Goal: Information Seeking & Learning: Learn about a topic

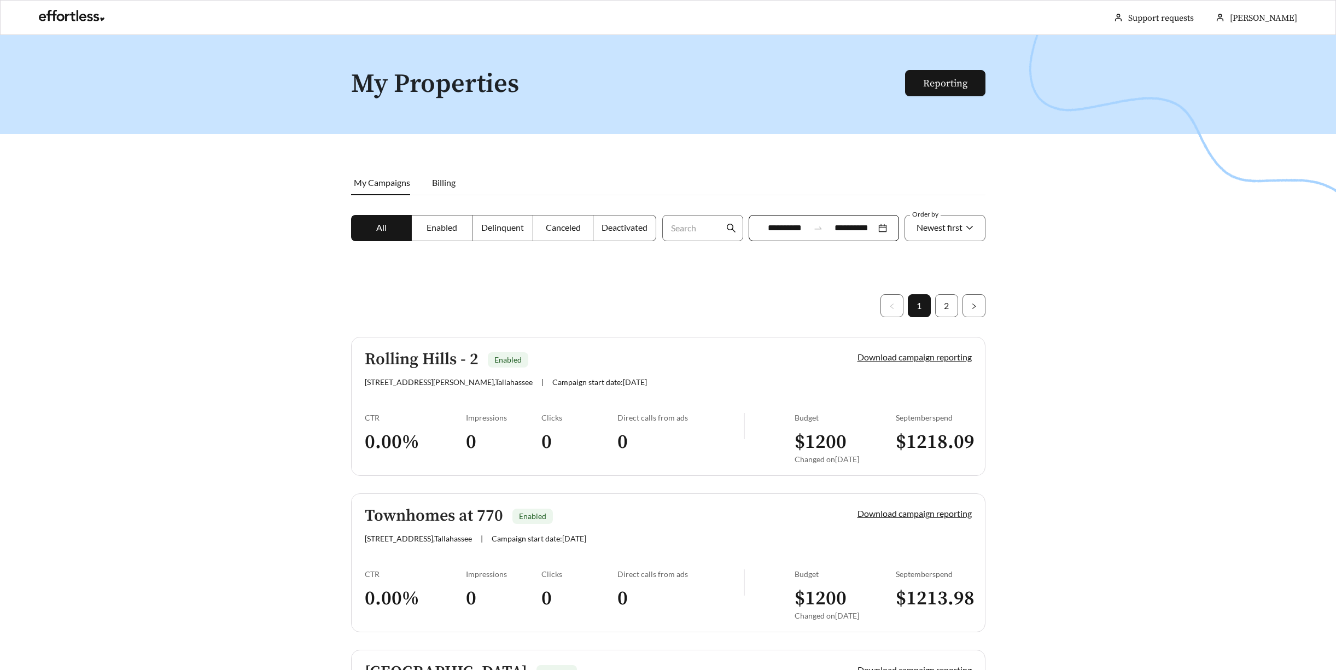
click at [796, 234] on input "**********" at bounding box center [785, 228] width 49 height 13
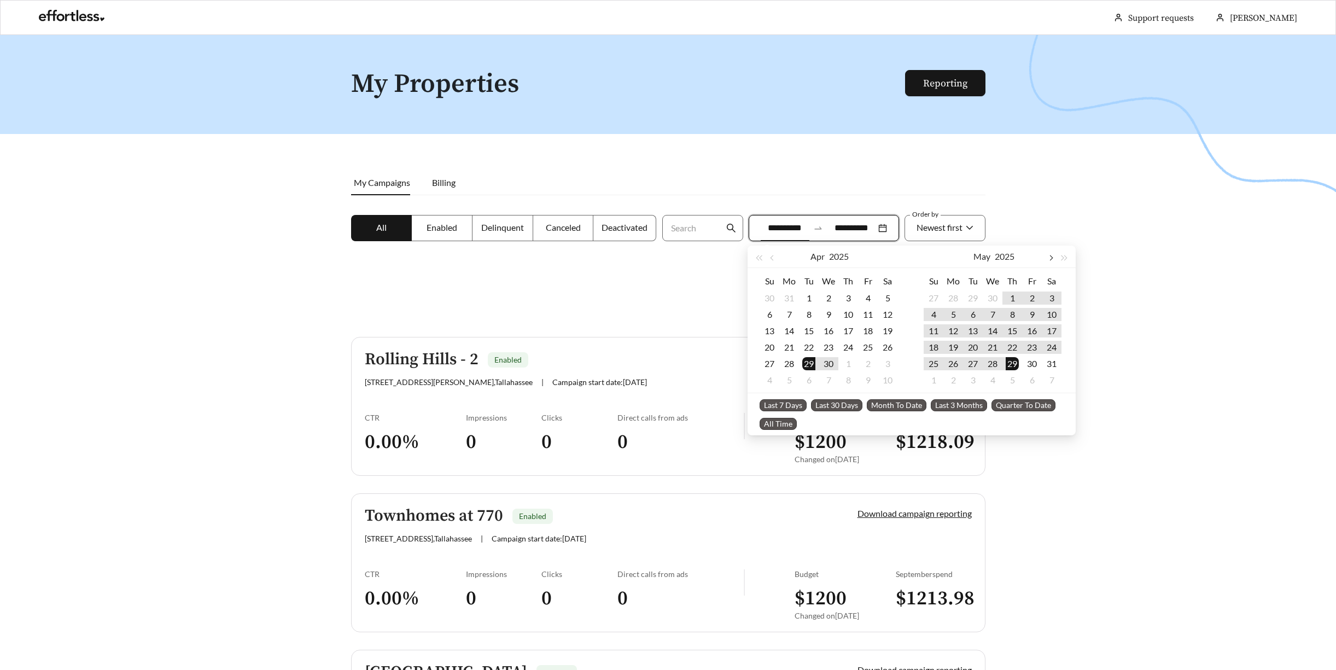
click at [1048, 259] on span "button" at bounding box center [1050, 257] width 5 height 5
type input "**********"
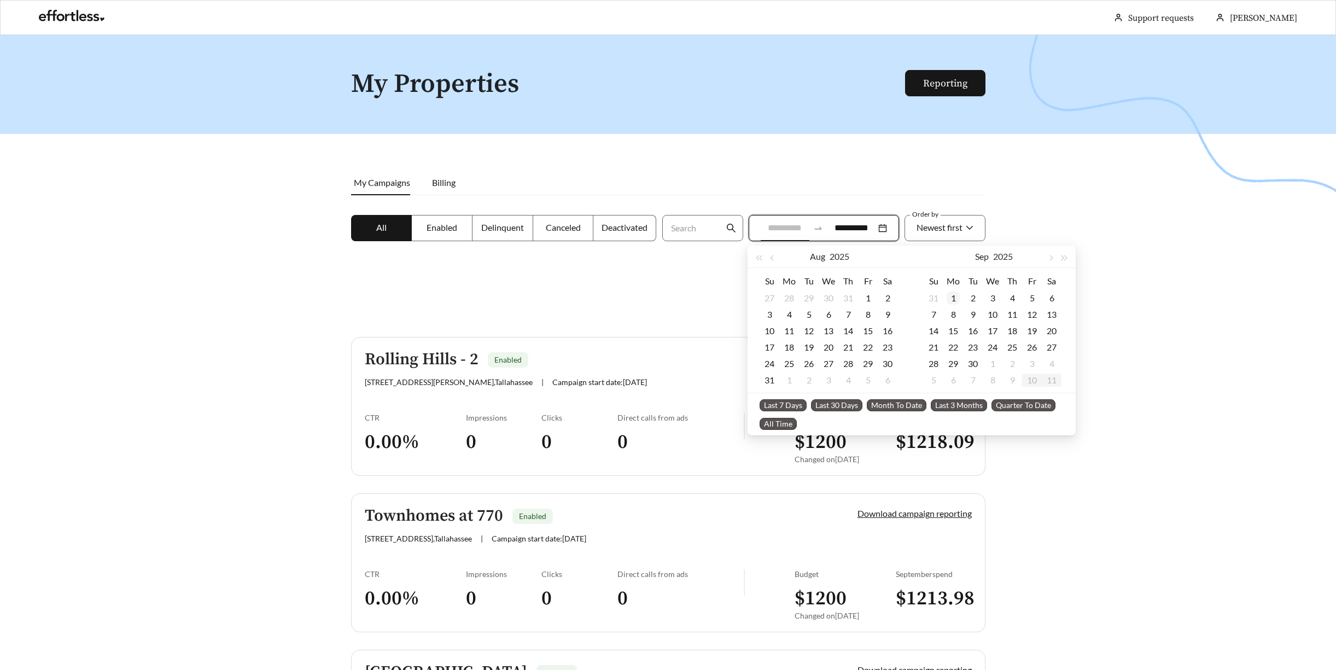
click at [949, 297] on div "1" at bounding box center [953, 298] width 13 height 13
click at [1053, 257] on span "button" at bounding box center [1050, 257] width 5 height 5
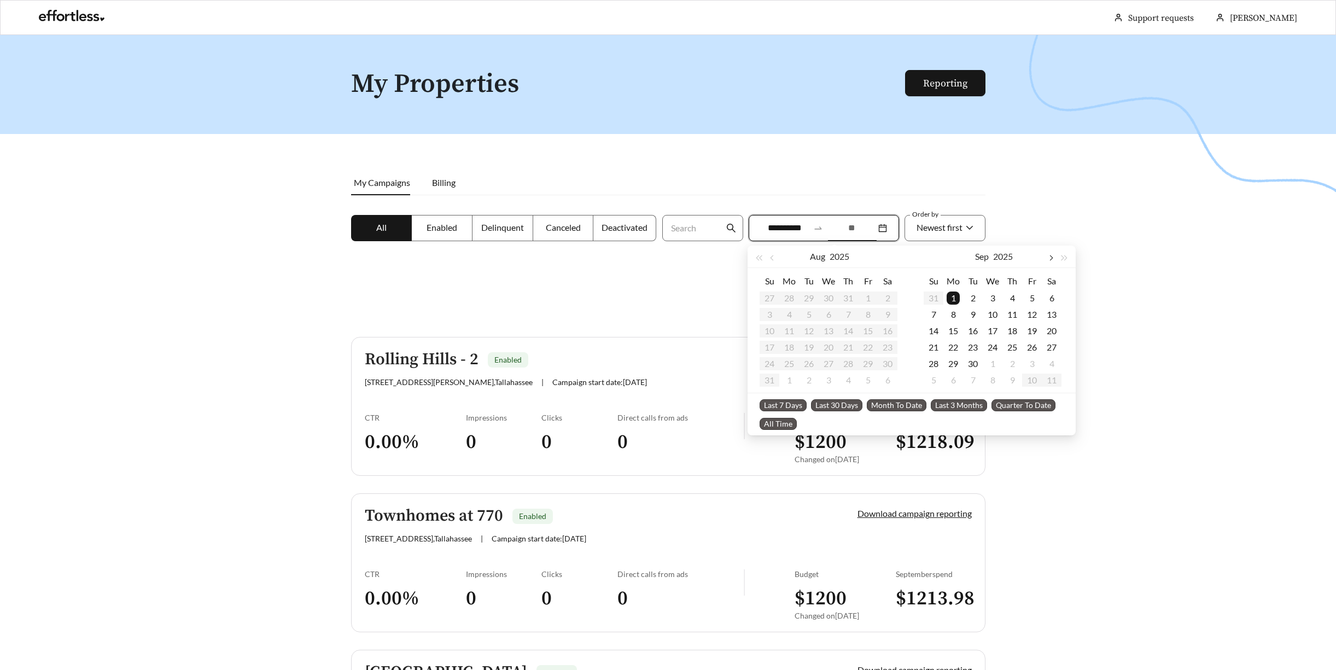
click at [1053, 257] on span "button" at bounding box center [1050, 257] width 5 height 5
type input "**********"
click at [808, 363] on div "30" at bounding box center [808, 363] width 13 height 13
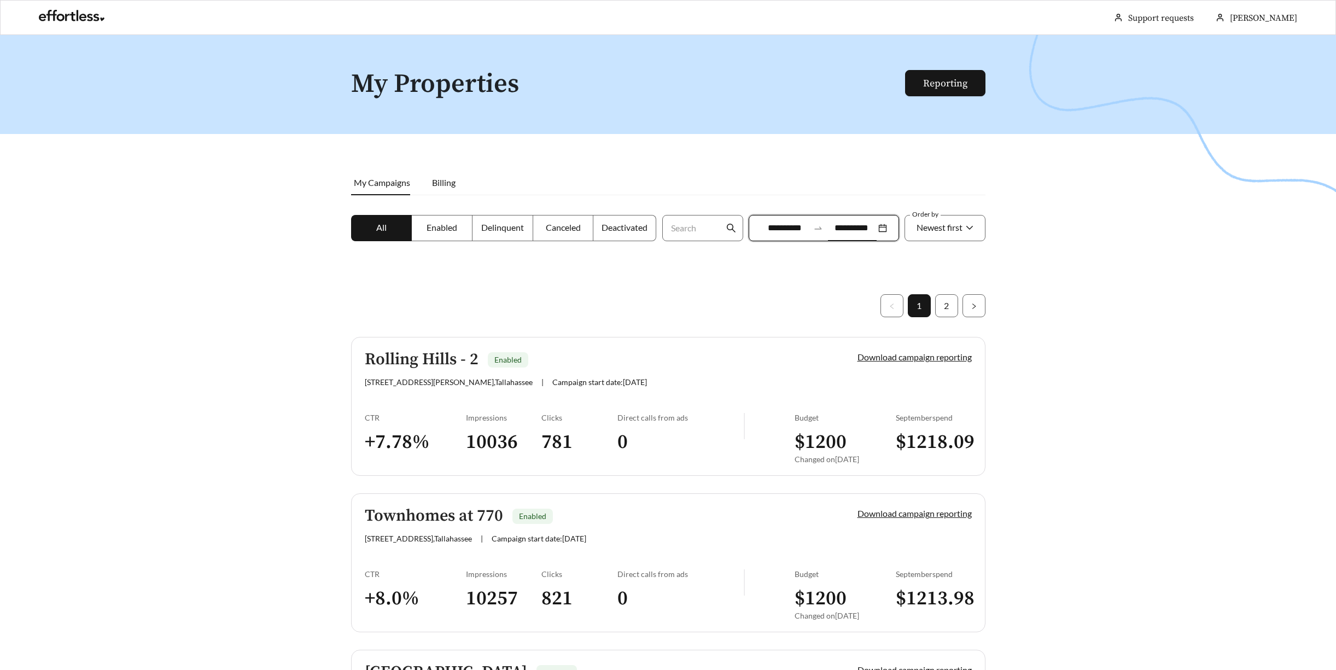
click at [1066, 278] on div at bounding box center [668, 370] width 1336 height 670
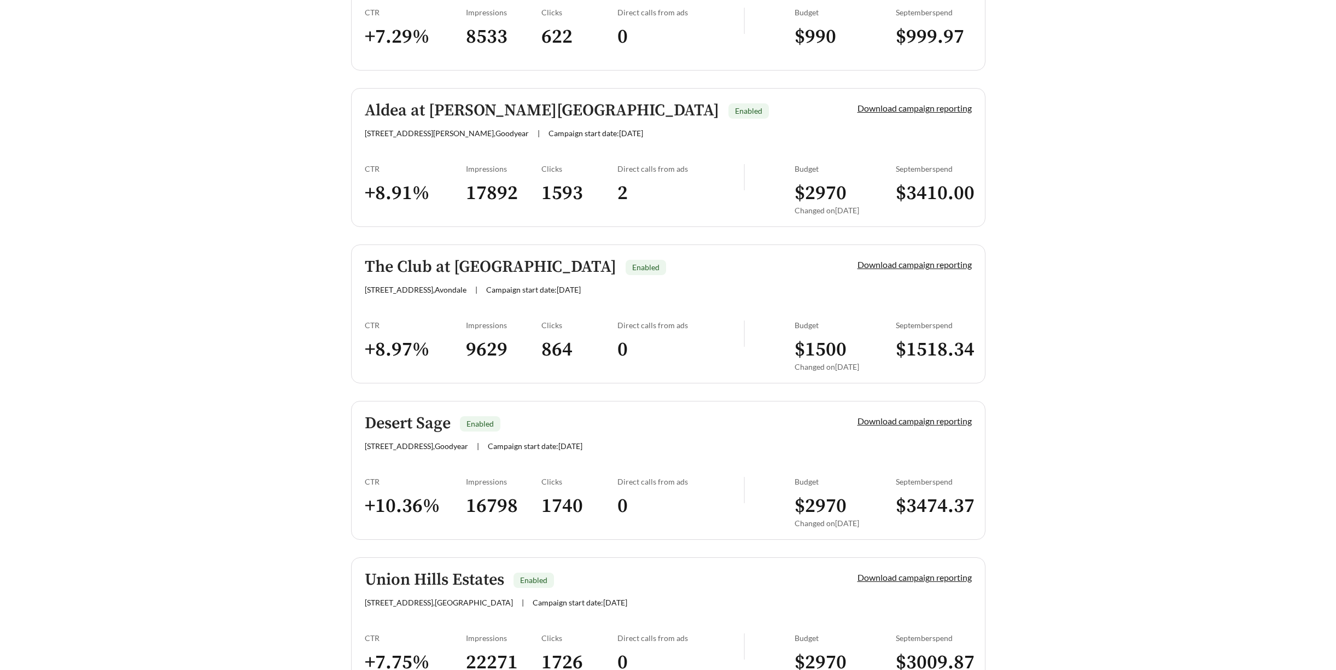
scroll to position [2877, 0]
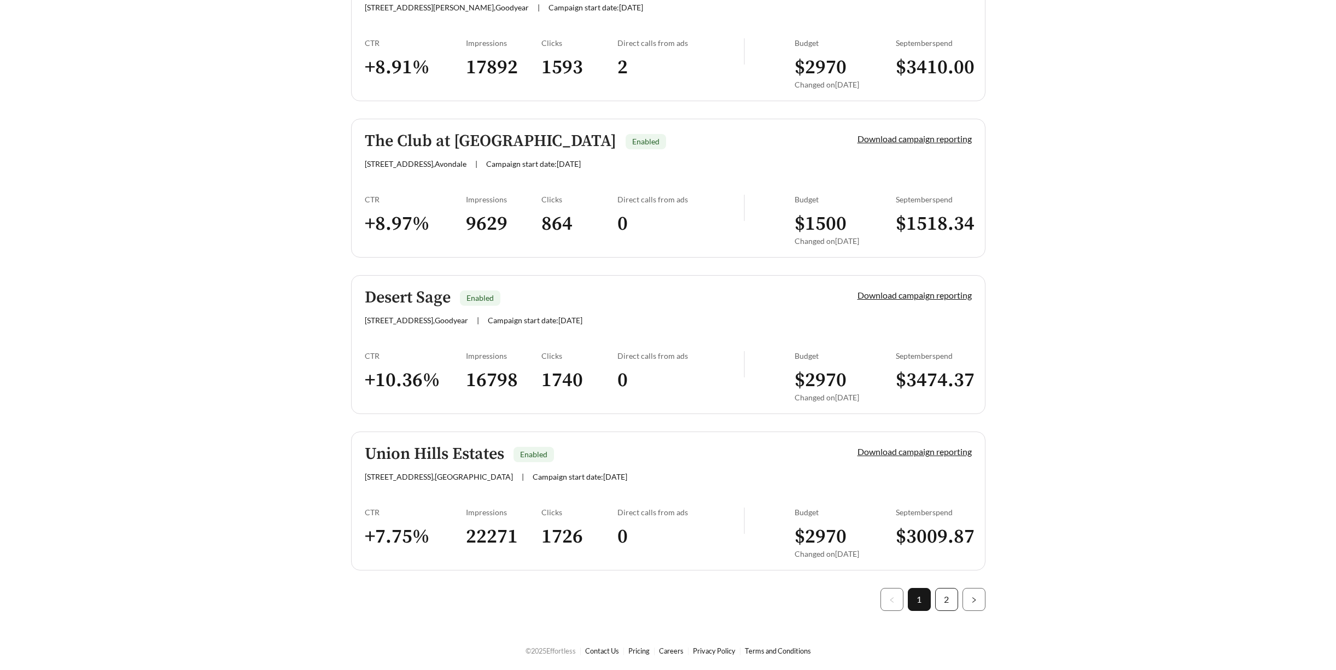
click at [945, 597] on link "2" at bounding box center [947, 599] width 22 height 22
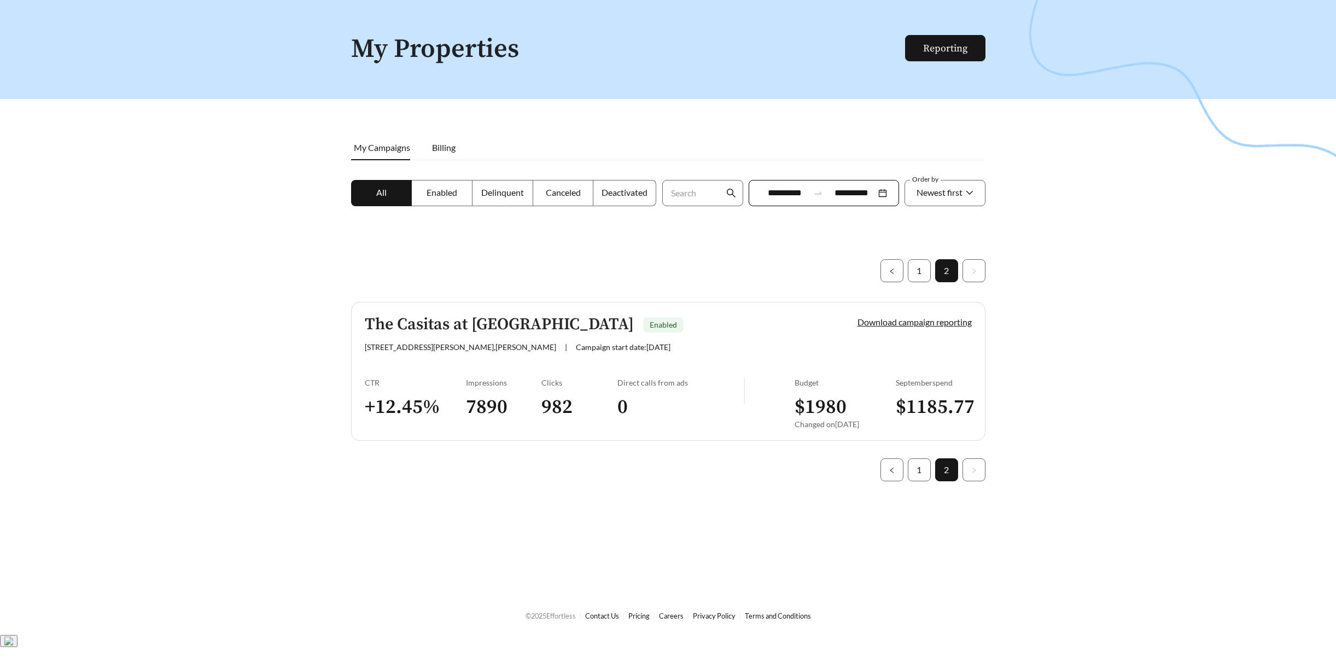
scroll to position [35, 0]
click at [916, 266] on link "1" at bounding box center [919, 271] width 22 height 22
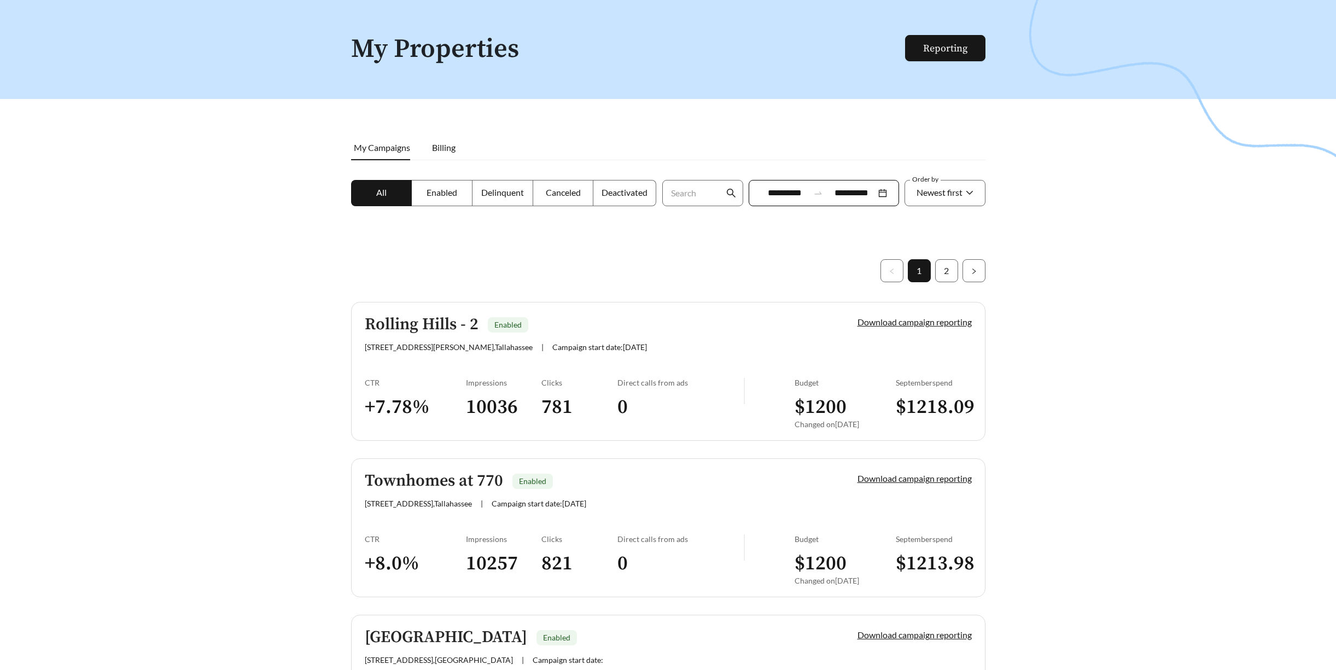
click at [600, 335] on div "Rolling Hills - 2 Enabled [STREET_ADDRESS][PERSON_NAME] | Campaign start date: …" at bounding box center [593, 334] width 456 height 36
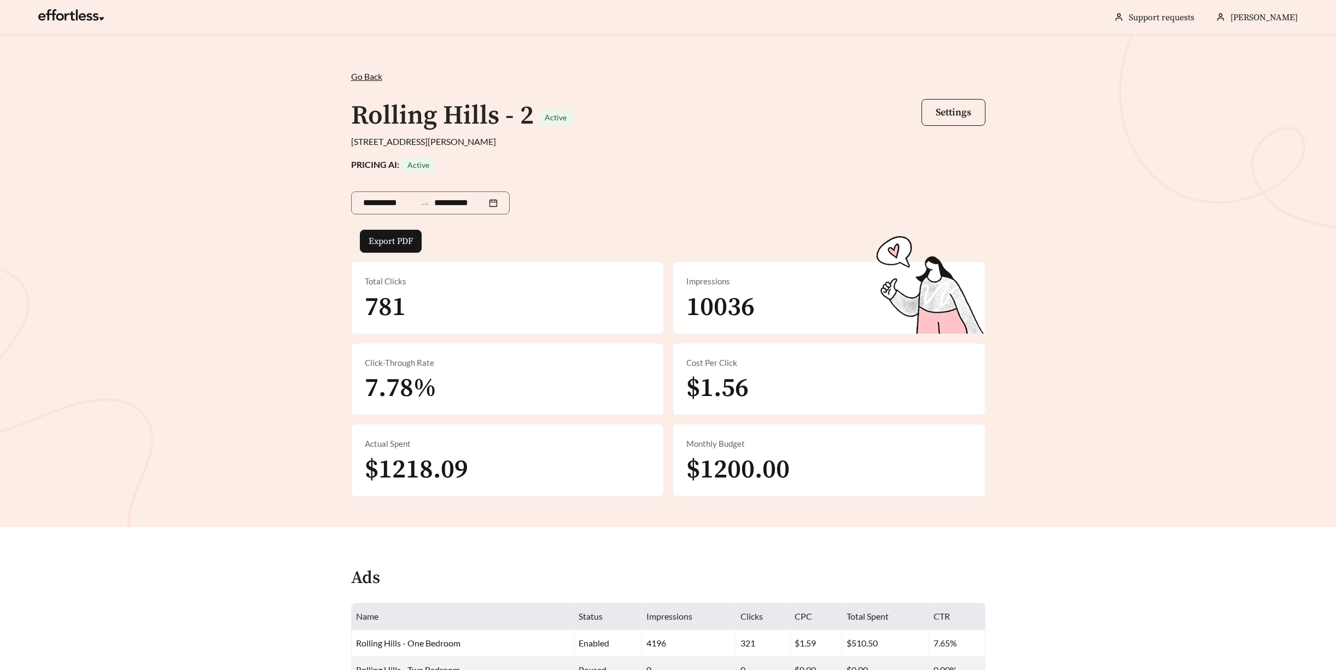
click at [366, 78] on span "Go Back" at bounding box center [366, 76] width 31 height 10
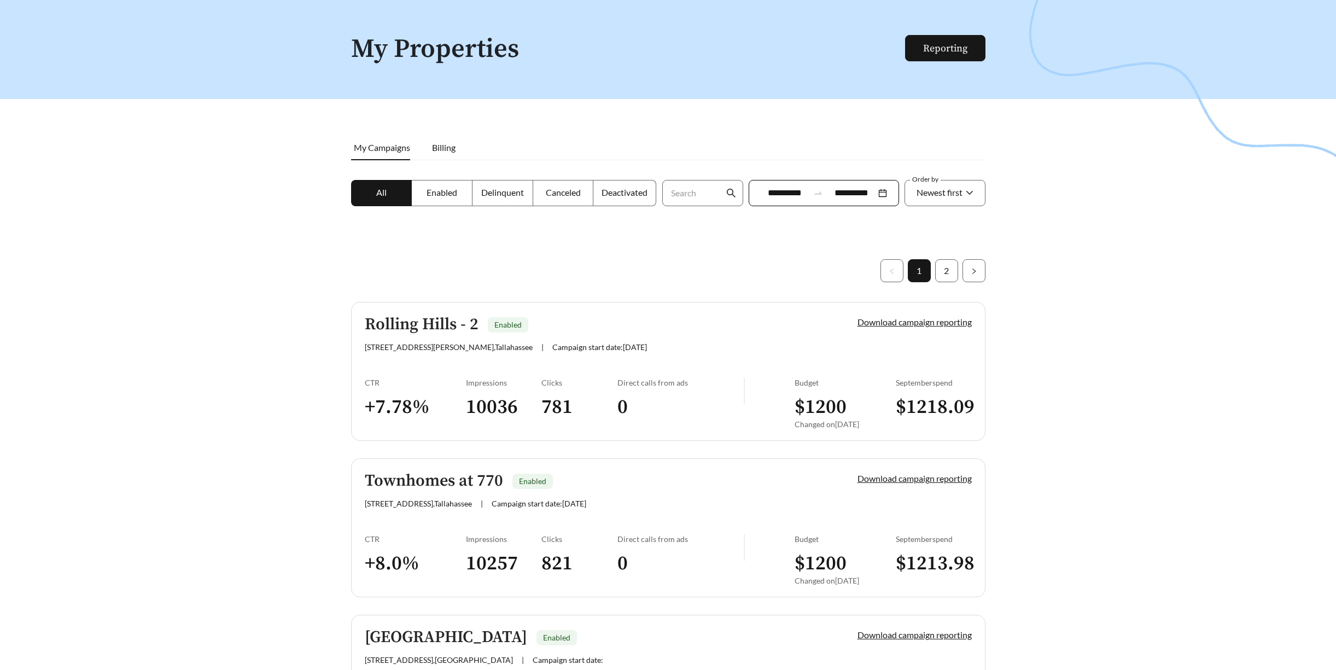
scroll to position [92, 0]
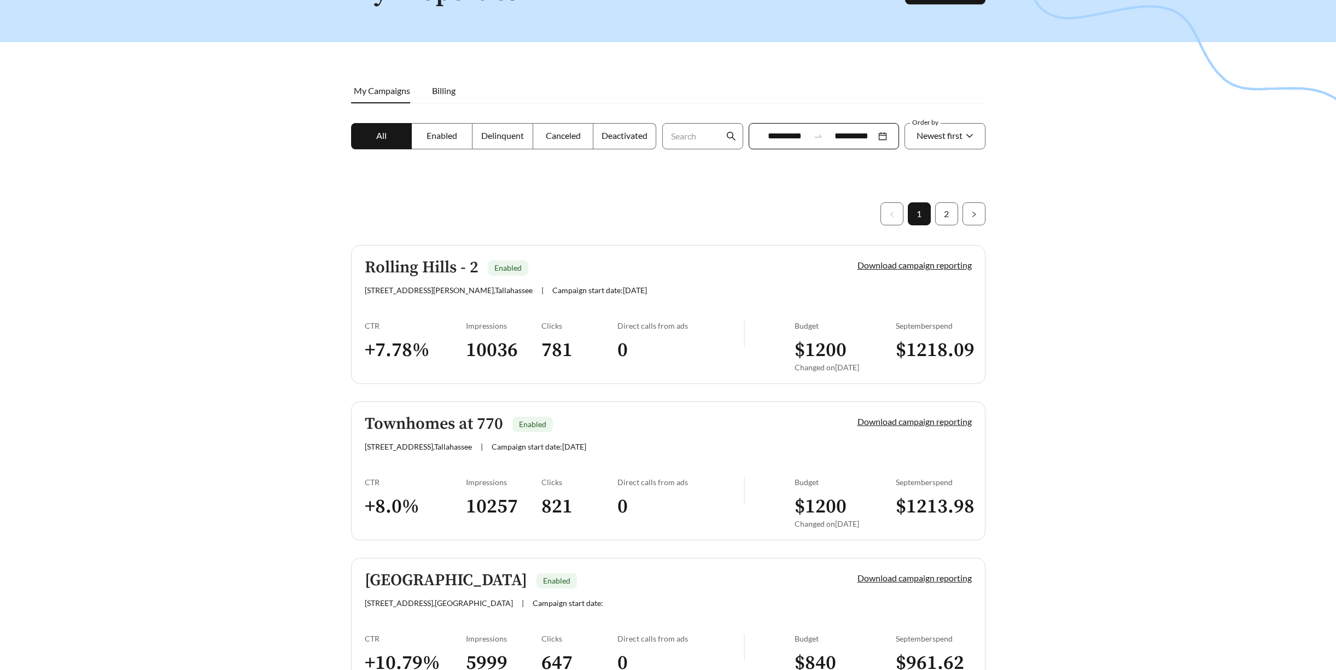
click at [445, 444] on span "[STREET_ADDRESS]" at bounding box center [418, 446] width 107 height 9
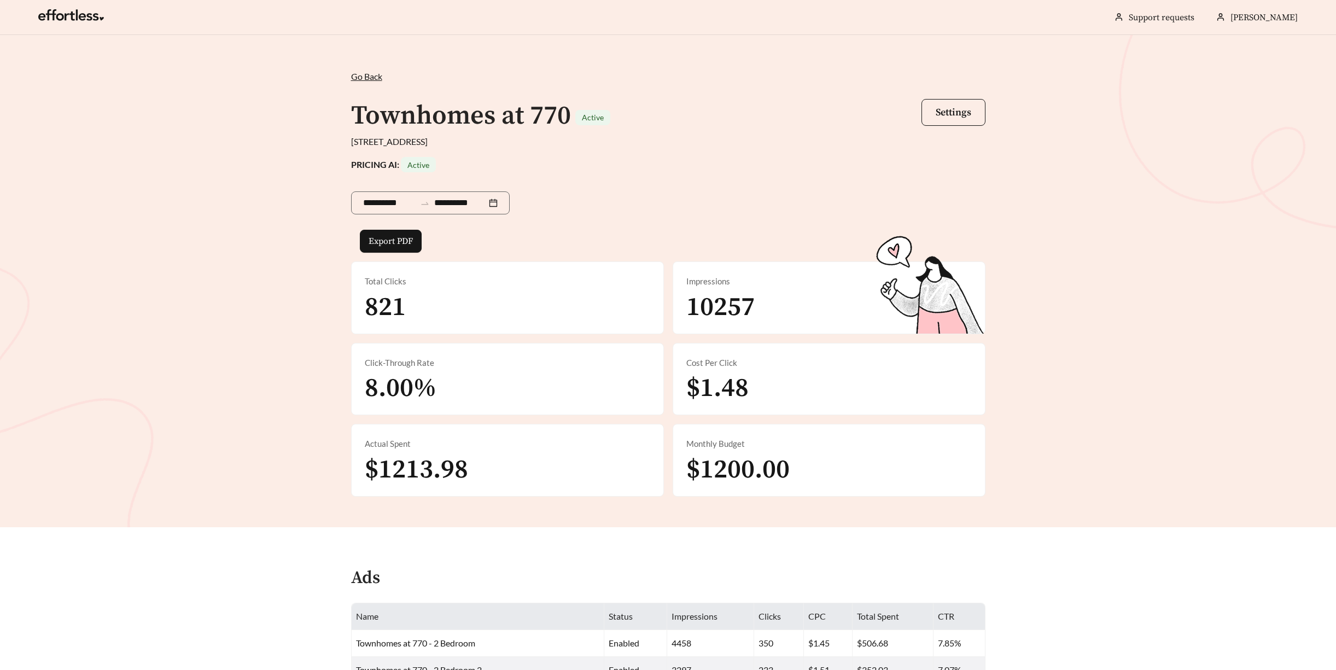
click at [358, 78] on span "Go Back" at bounding box center [366, 76] width 31 height 10
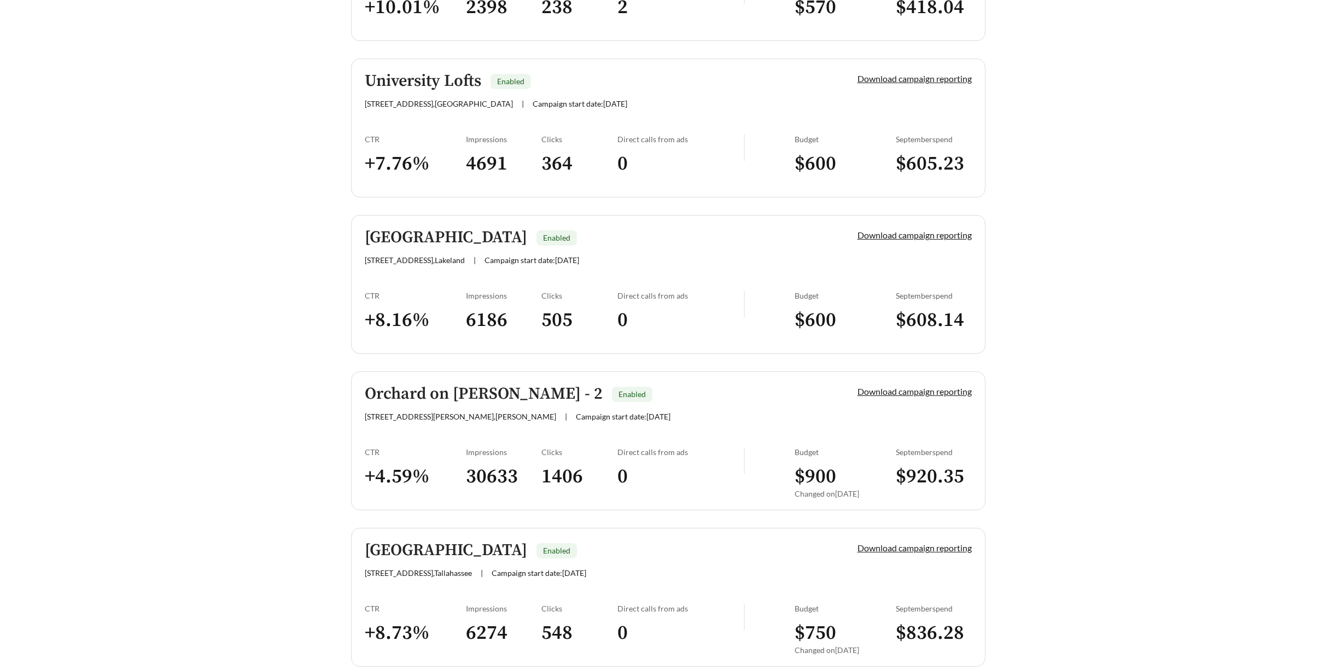
scroll to position [911, 0]
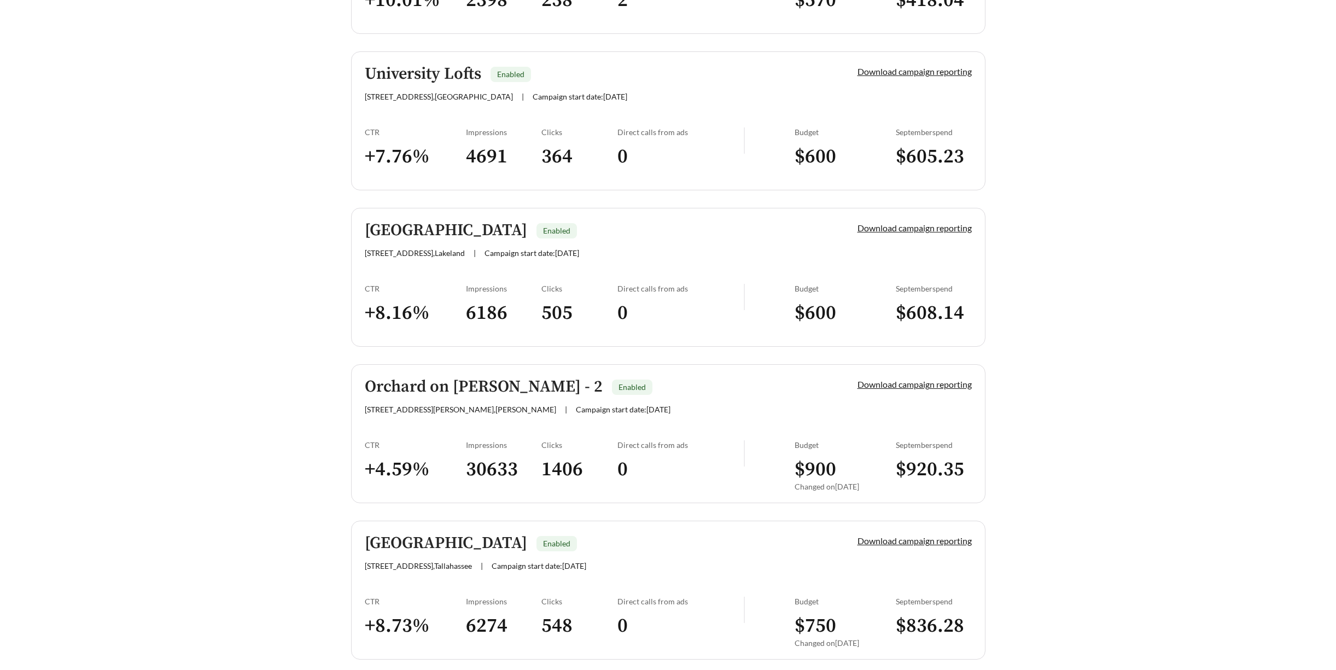
click at [443, 236] on h5 "[GEOGRAPHIC_DATA]" at bounding box center [446, 231] width 162 height 18
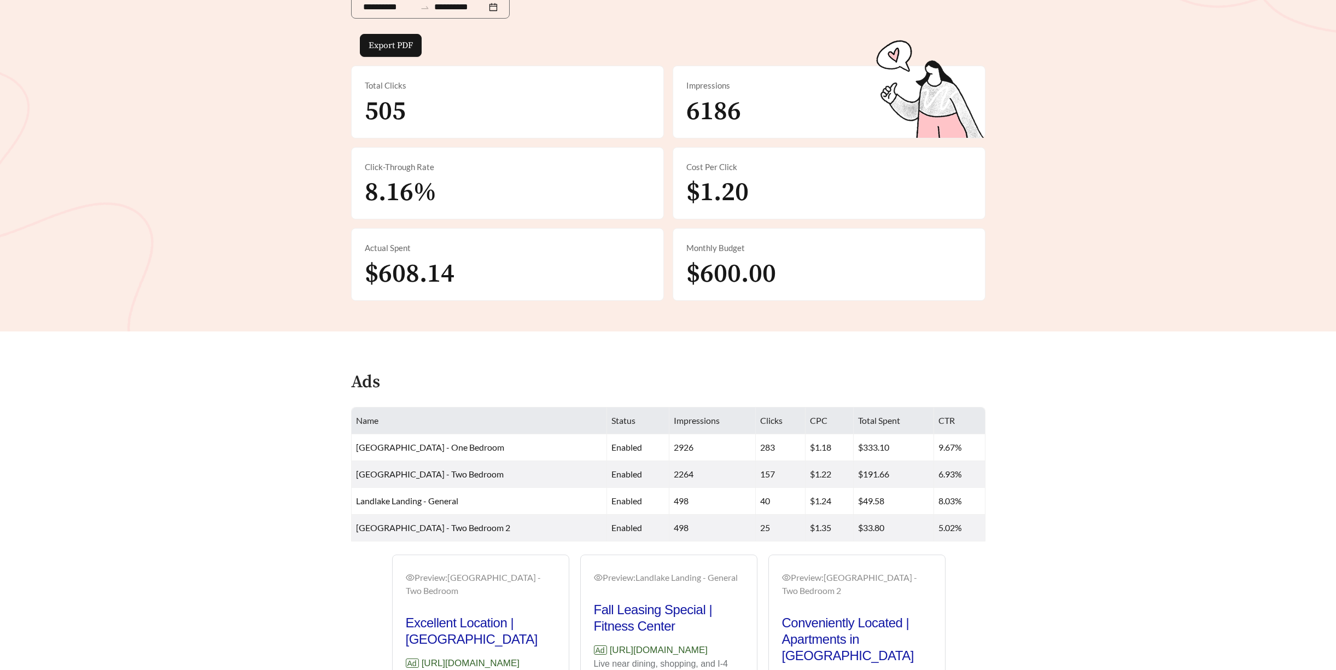
scroll to position [374, 0]
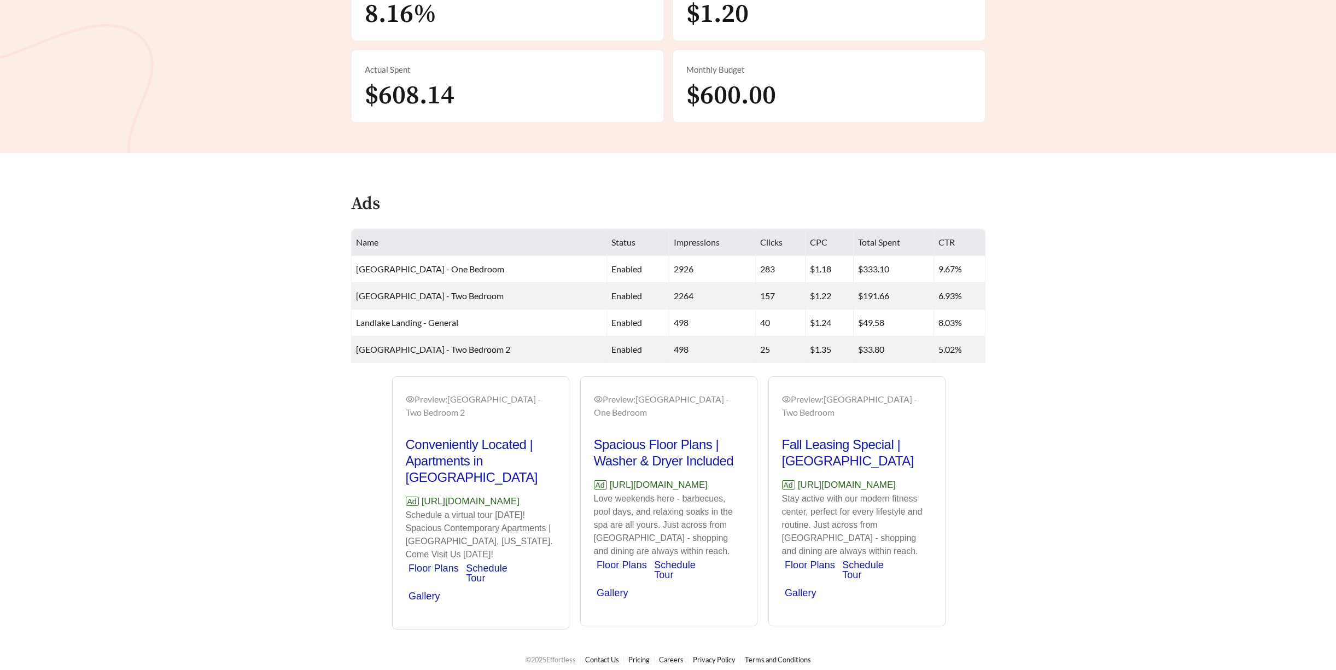
click at [668, 580] on link "Schedule Tour" at bounding box center [675, 569] width 42 height 21
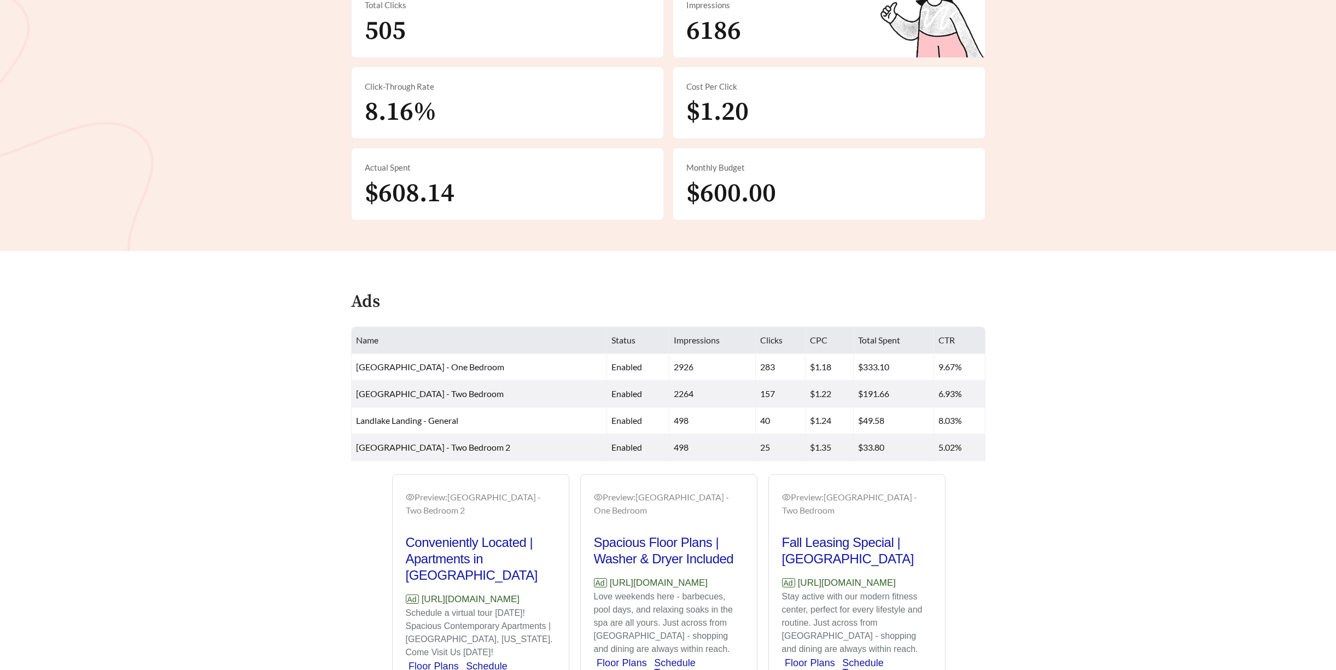
scroll to position [378, 0]
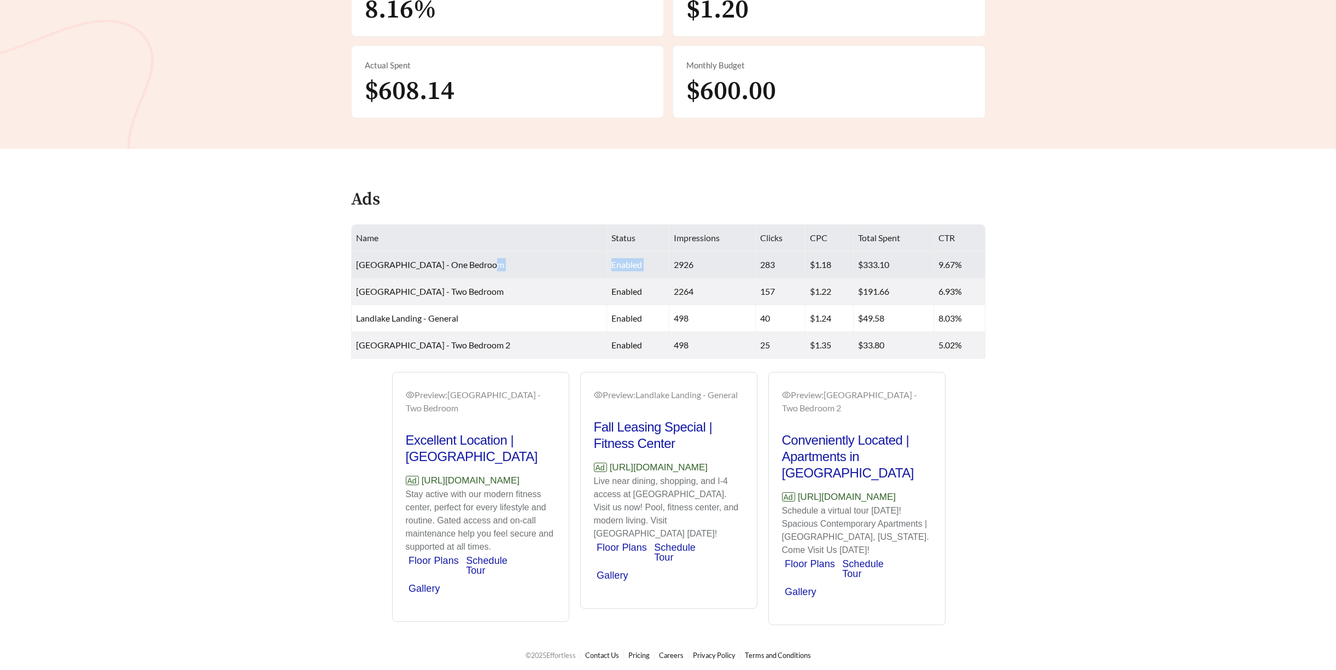
drag, startPoint x: 582, startPoint y: 264, endPoint x: 650, endPoint y: 264, distance: 67.3
click at [650, 264] on tr "[GEOGRAPHIC_DATA] - One Bedroom enabled 2926 283 $1.18 $333.10 9.67%" at bounding box center [669, 265] width 634 height 27
click at [669, 264] on td "2926" at bounding box center [712, 265] width 86 height 27
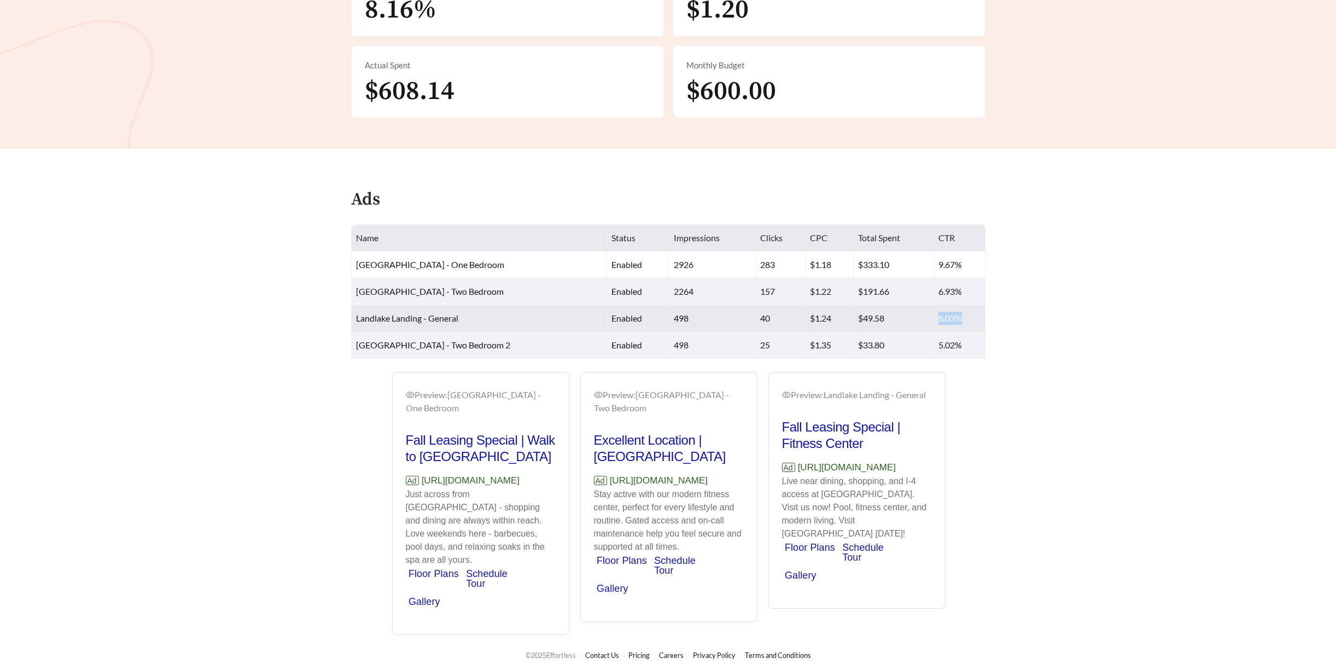
drag, startPoint x: 934, startPoint y: 320, endPoint x: 959, endPoint y: 319, distance: 25.2
click at [959, 319] on td "8.03%" at bounding box center [959, 318] width 51 height 27
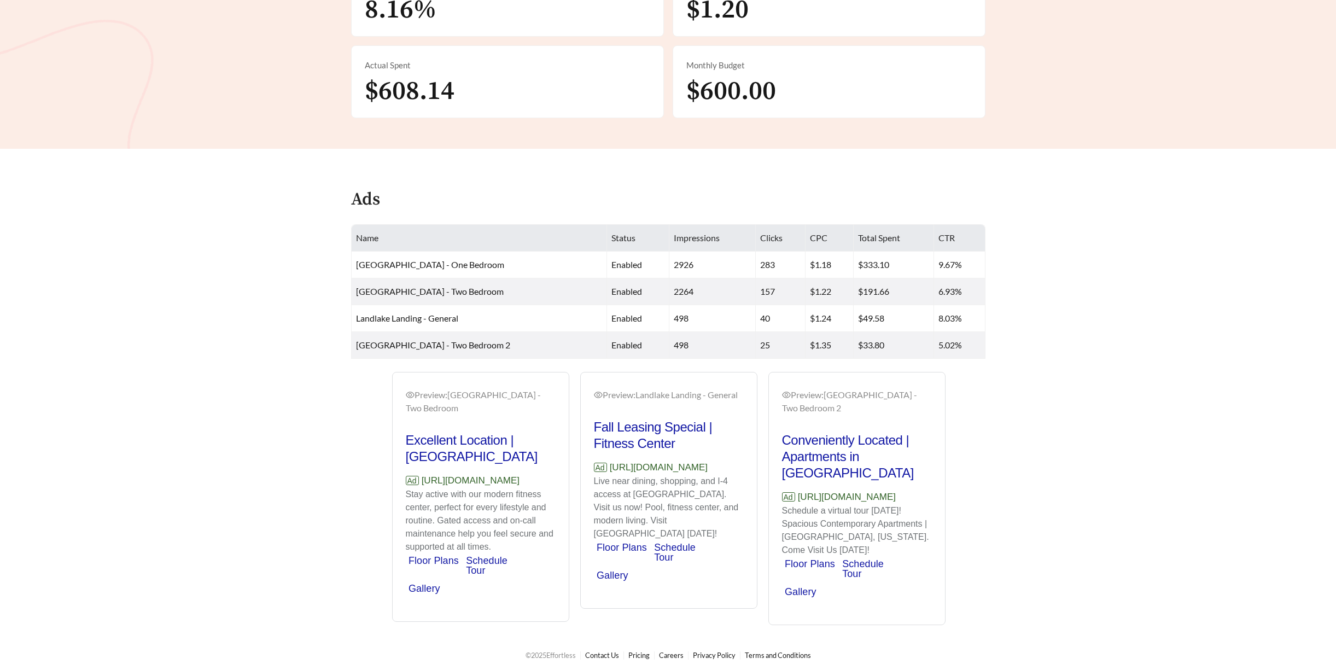
click at [1025, 316] on main "**********" at bounding box center [668, 146] width 1336 height 978
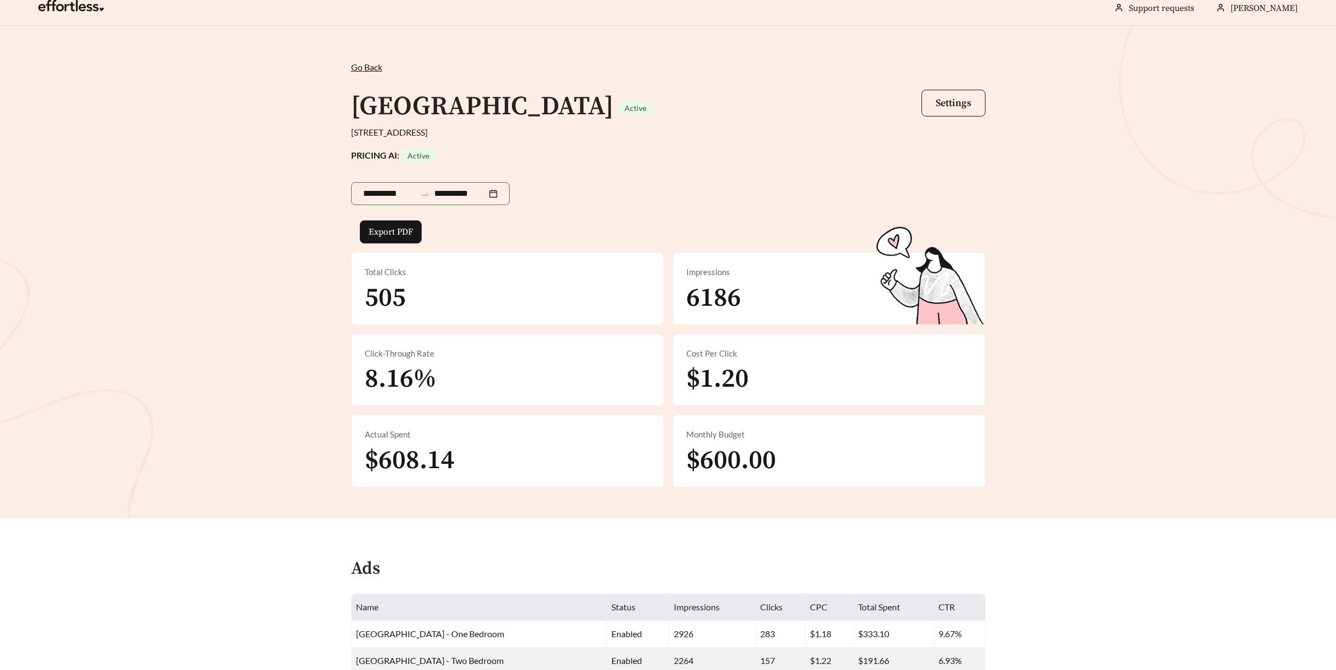
scroll to position [0, 0]
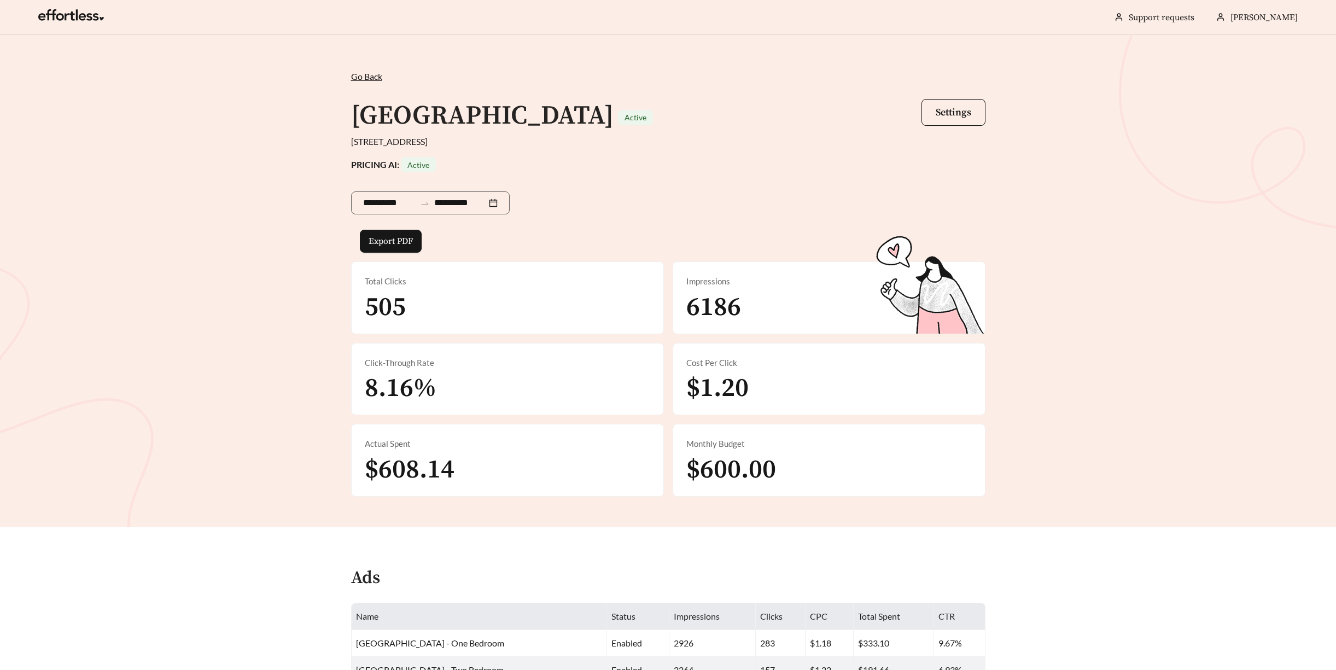
click at [369, 77] on span "Go Back" at bounding box center [366, 76] width 31 height 10
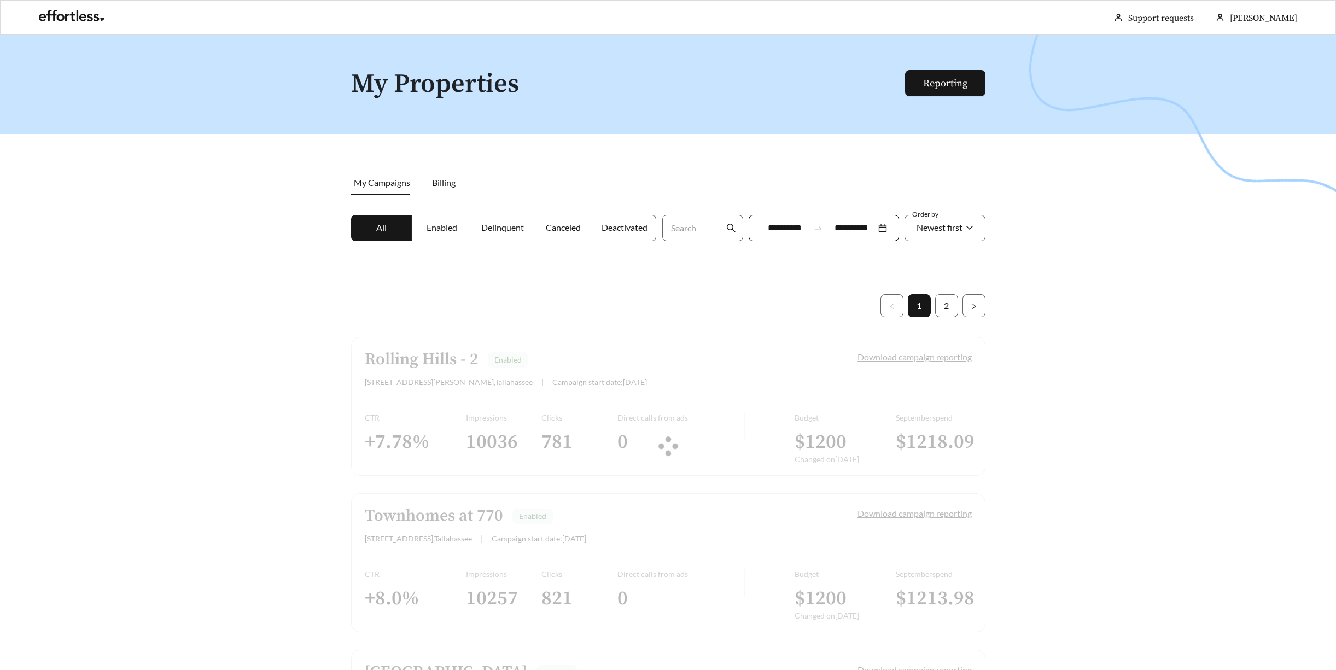
scroll to position [911, 0]
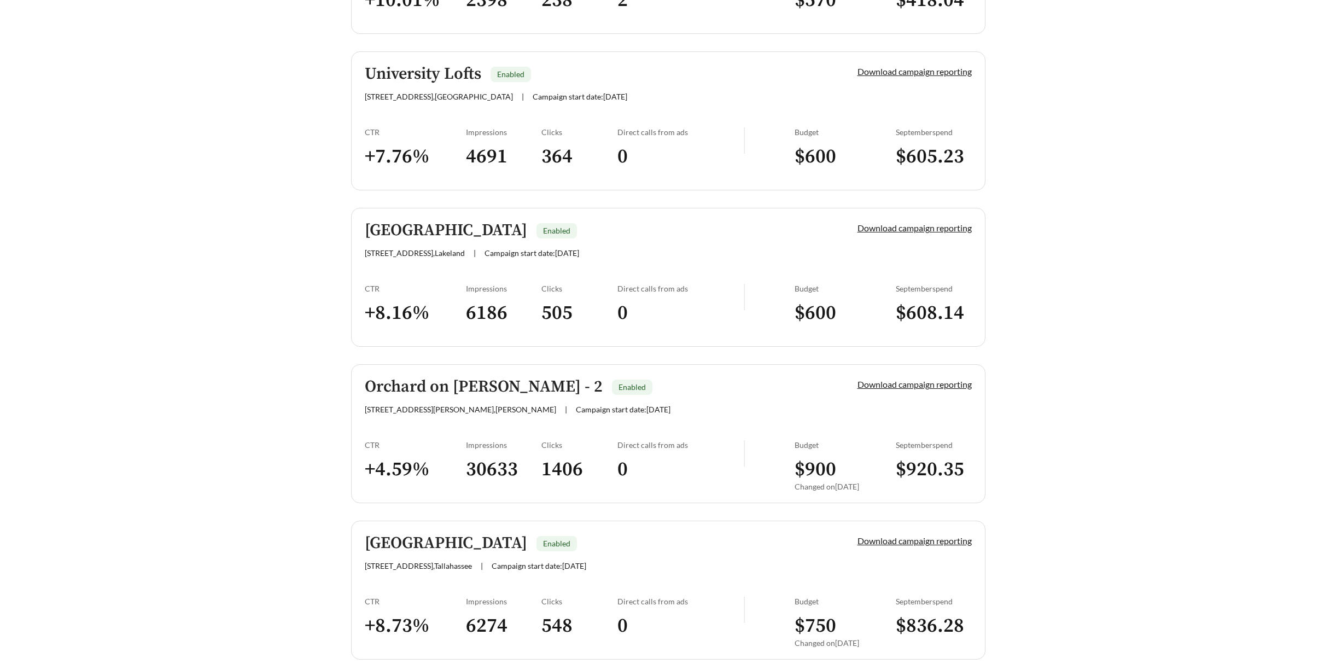
click at [446, 540] on h5 "[GEOGRAPHIC_DATA]" at bounding box center [446, 543] width 162 height 18
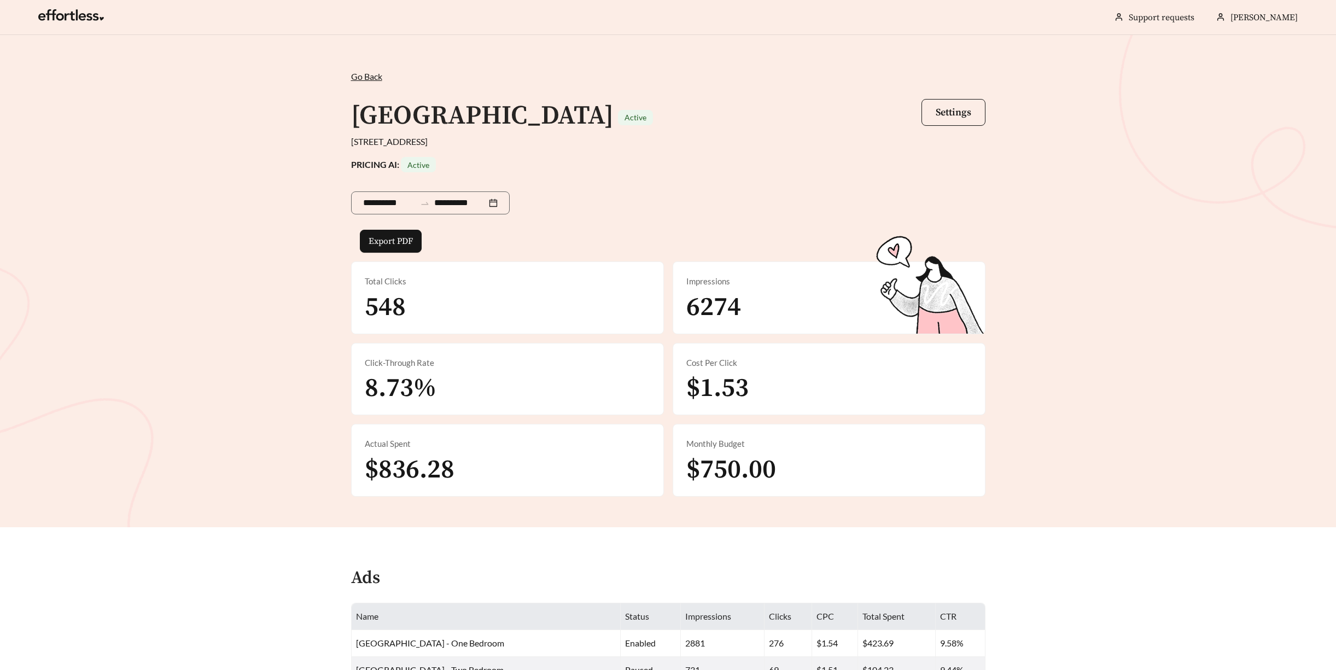
click at [293, 215] on div "**********" at bounding box center [668, 281] width 1336 height 492
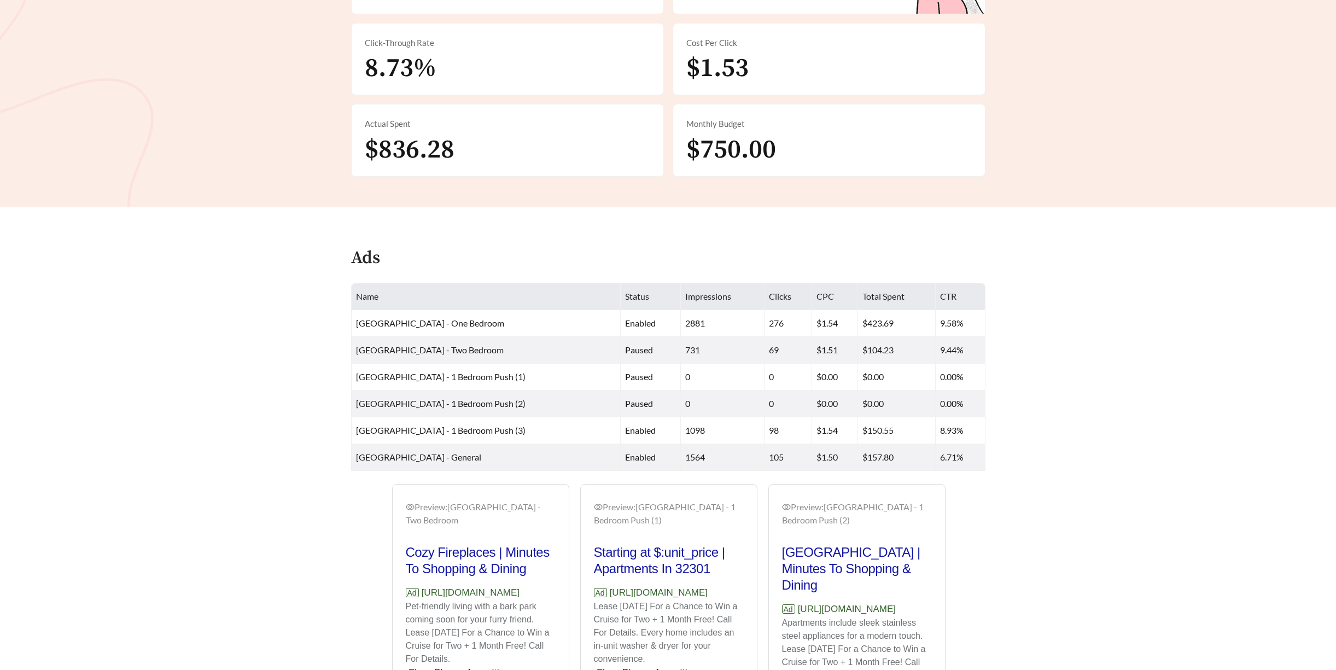
scroll to position [421, 0]
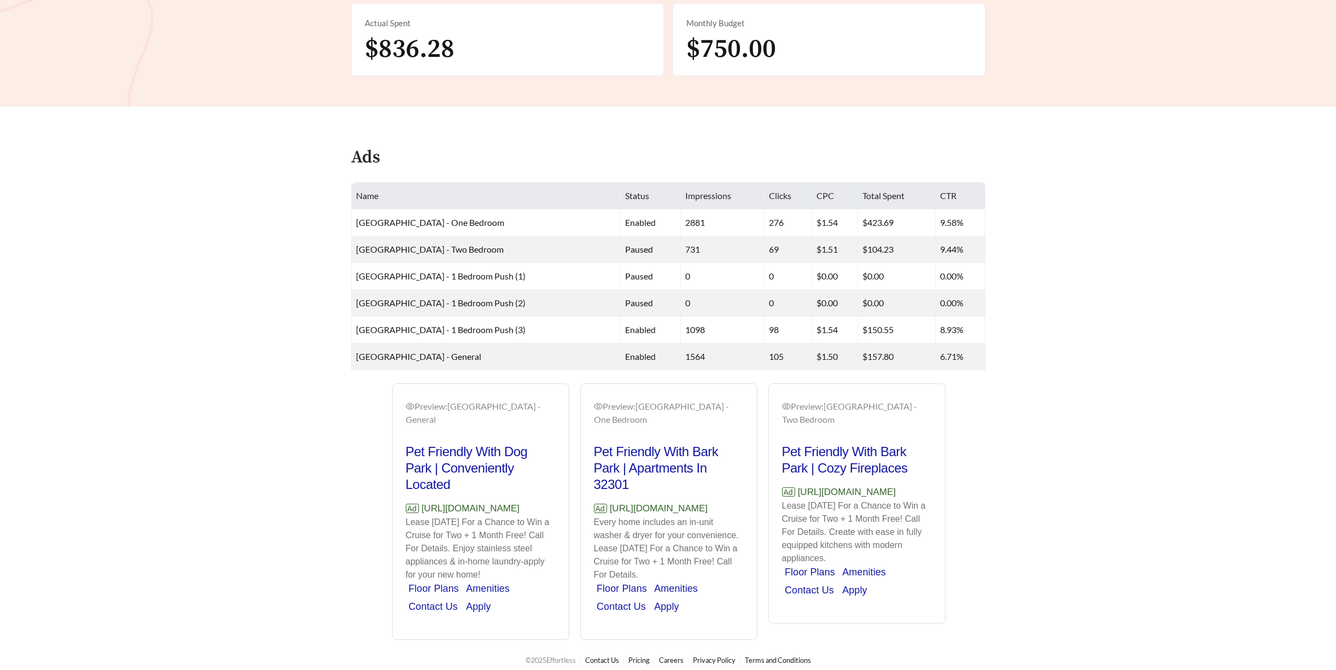
click at [800, 591] on link "Contact Us" at bounding box center [809, 590] width 49 height 11
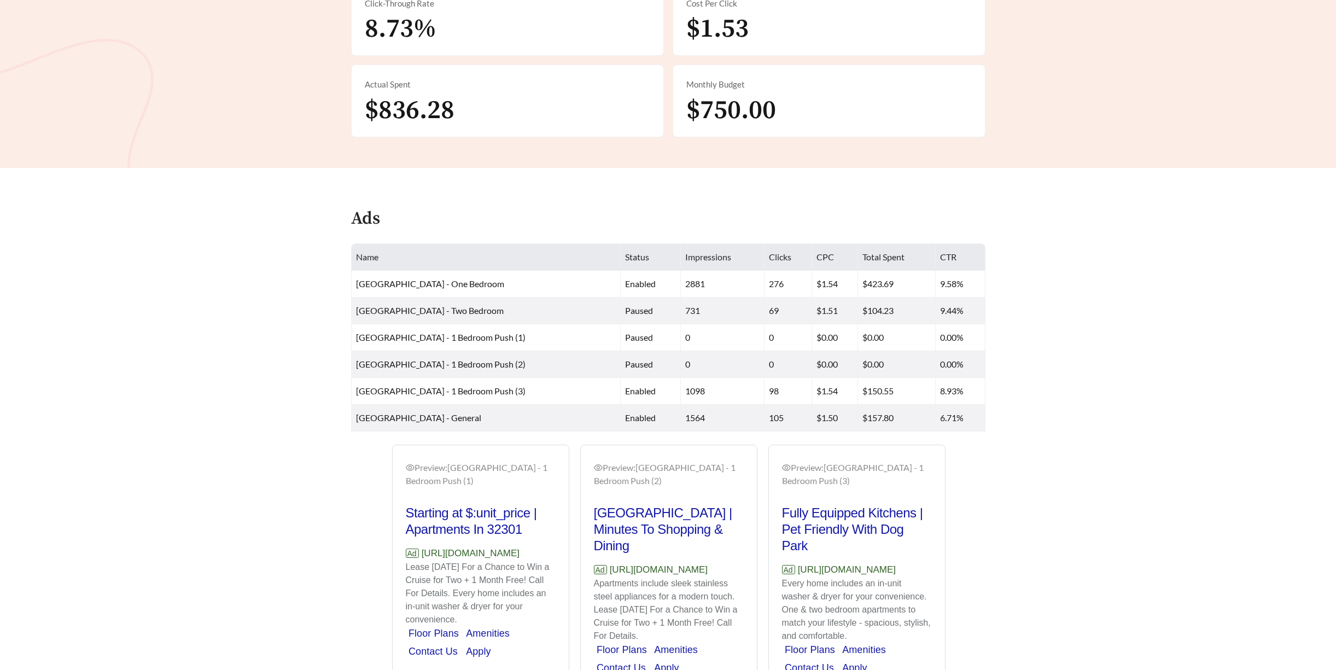
scroll to position [470, 0]
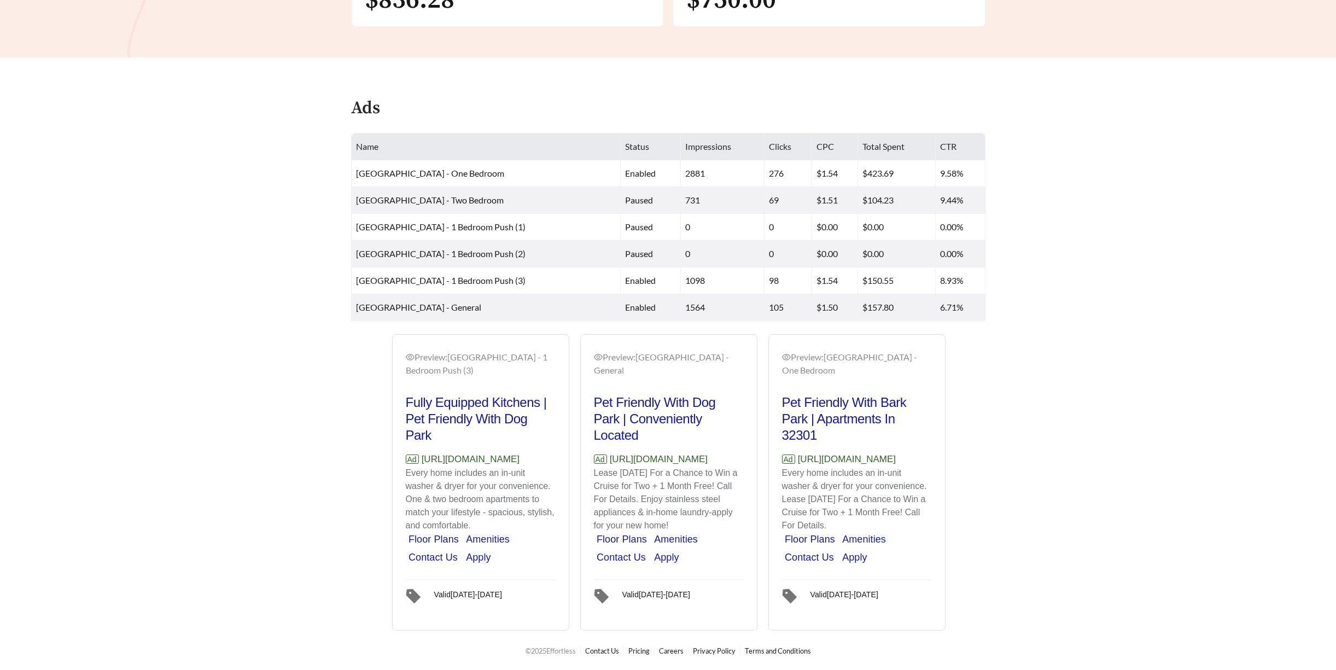
click at [1124, 154] on main "**********" at bounding box center [668, 97] width 1336 height 1065
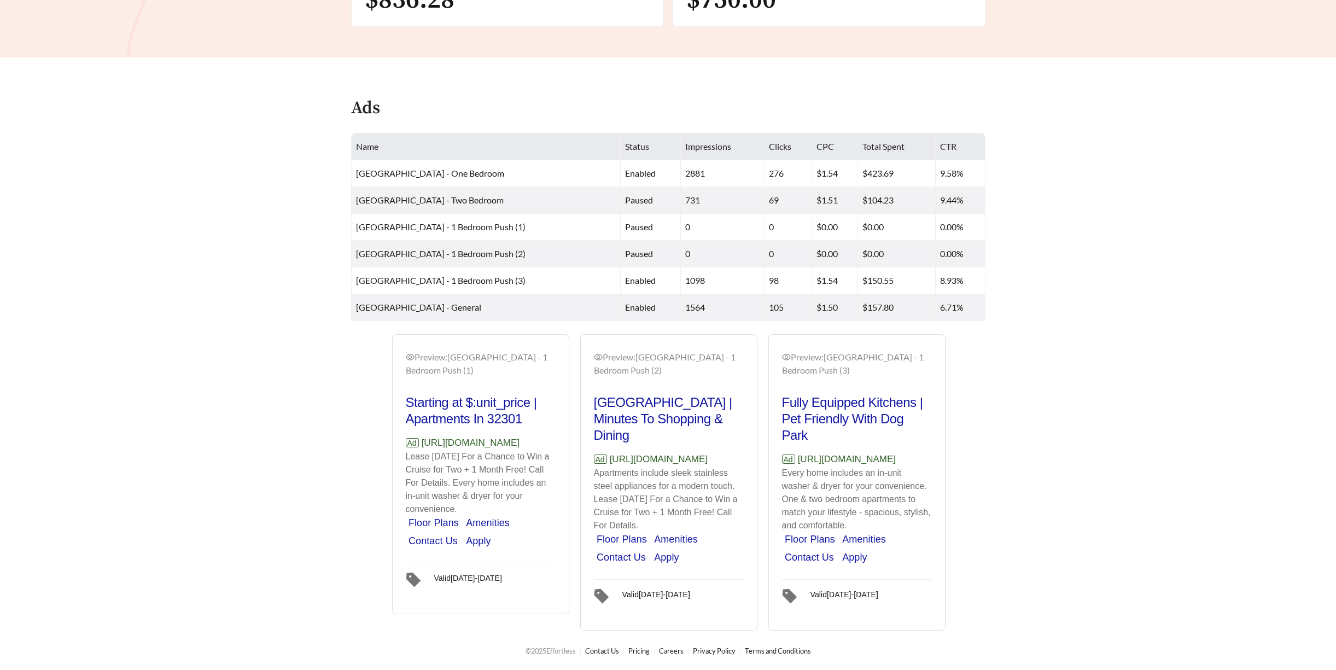
scroll to position [102, 0]
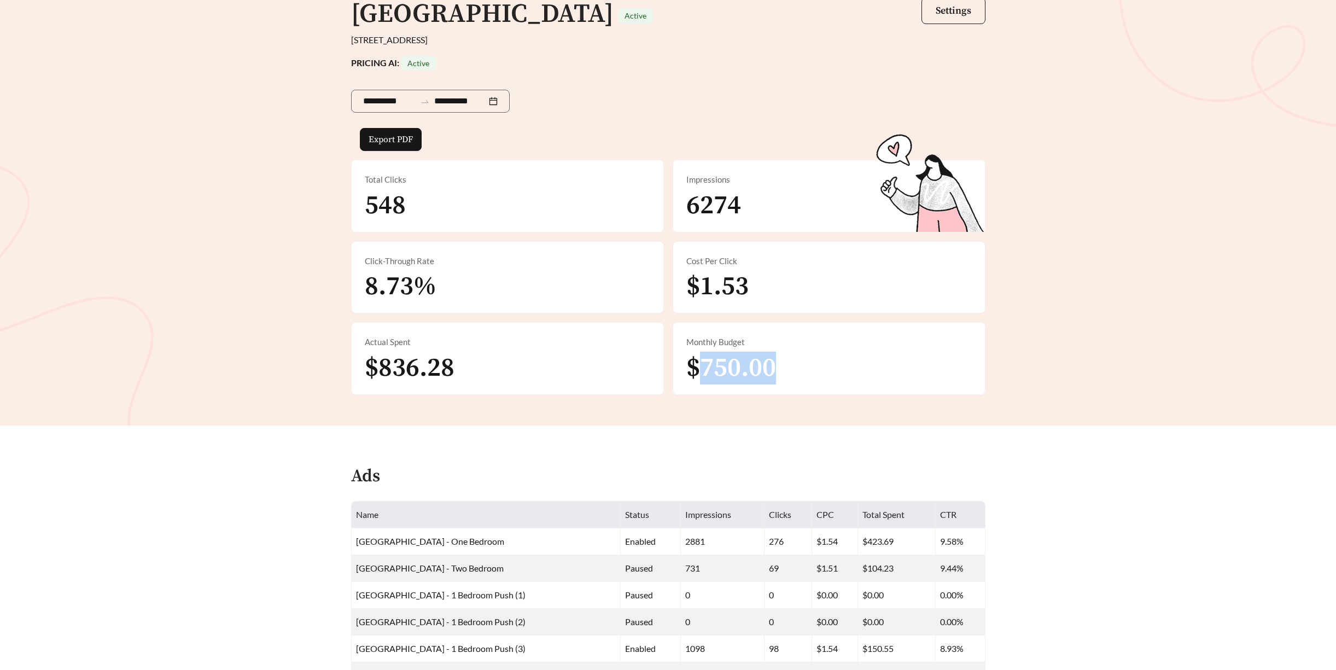
drag, startPoint x: 805, startPoint y: 362, endPoint x: 703, endPoint y: 364, distance: 101.2
click at [703, 364] on div "Monthly Budget $750.00" at bounding box center [829, 359] width 312 height 72
click at [703, 364] on span "$750.00" at bounding box center [731, 368] width 90 height 33
drag, startPoint x: 702, startPoint y: 364, endPoint x: 816, endPoint y: 365, distance: 113.8
click at [793, 366] on div "Monthly Budget $750.00" at bounding box center [829, 359] width 312 height 72
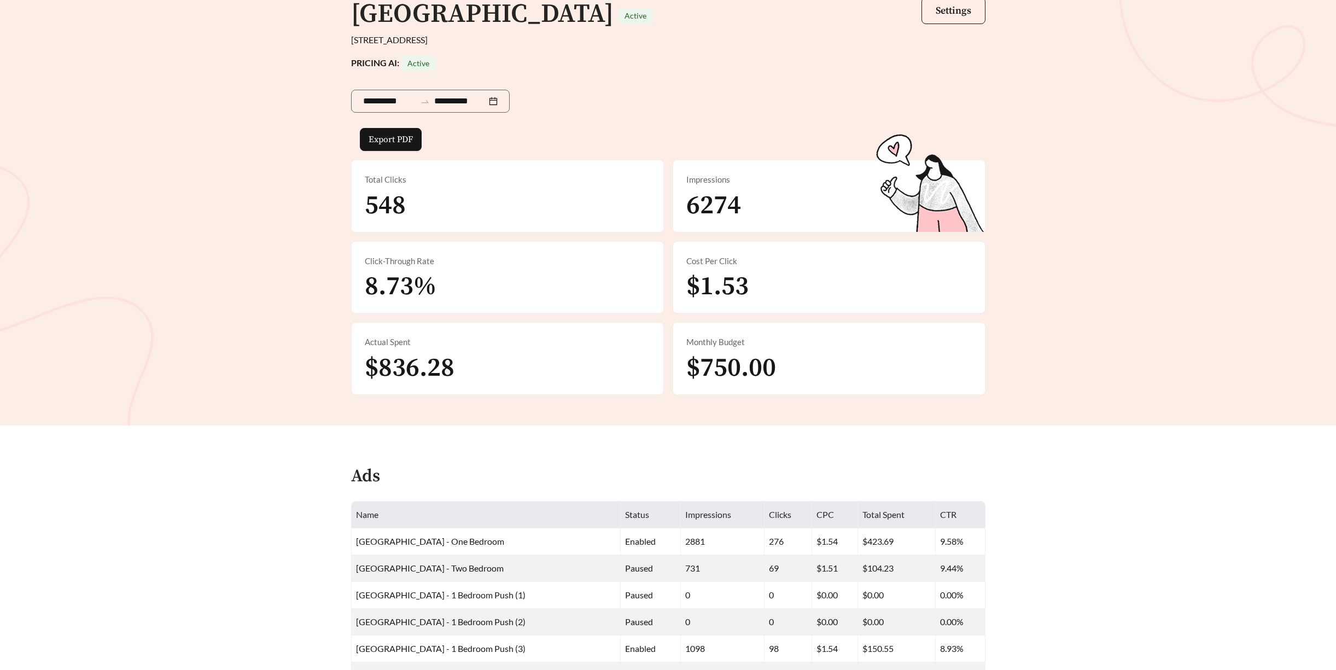
click at [817, 365] on div "Monthly Budget $750.00" at bounding box center [829, 359] width 312 height 72
drag, startPoint x: 792, startPoint y: 357, endPoint x: 697, endPoint y: 354, distance: 95.2
click at [697, 354] on div "Monthly Budget $750.00" at bounding box center [829, 359] width 312 height 72
click at [698, 354] on span "$750.00" at bounding box center [731, 368] width 90 height 33
drag, startPoint x: 693, startPoint y: 343, endPoint x: 763, endPoint y: 351, distance: 71.0
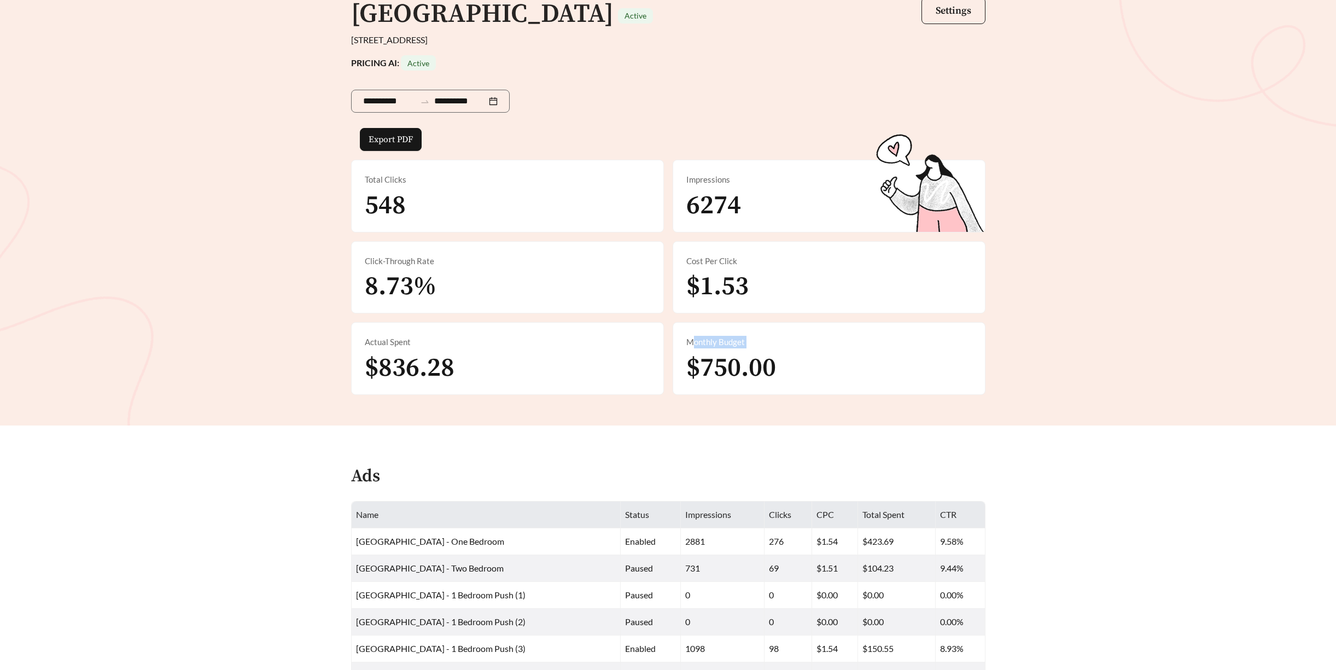
click at [762, 351] on div "Monthly Budget $750.00" at bounding box center [829, 359] width 312 height 72
click at [771, 359] on span "$750.00" at bounding box center [731, 368] width 90 height 33
drag, startPoint x: 775, startPoint y: 375, endPoint x: 702, endPoint y: 375, distance: 73.3
click at [698, 375] on span "$750.00" at bounding box center [731, 368] width 90 height 33
click at [707, 374] on span "$750.00" at bounding box center [731, 368] width 90 height 33
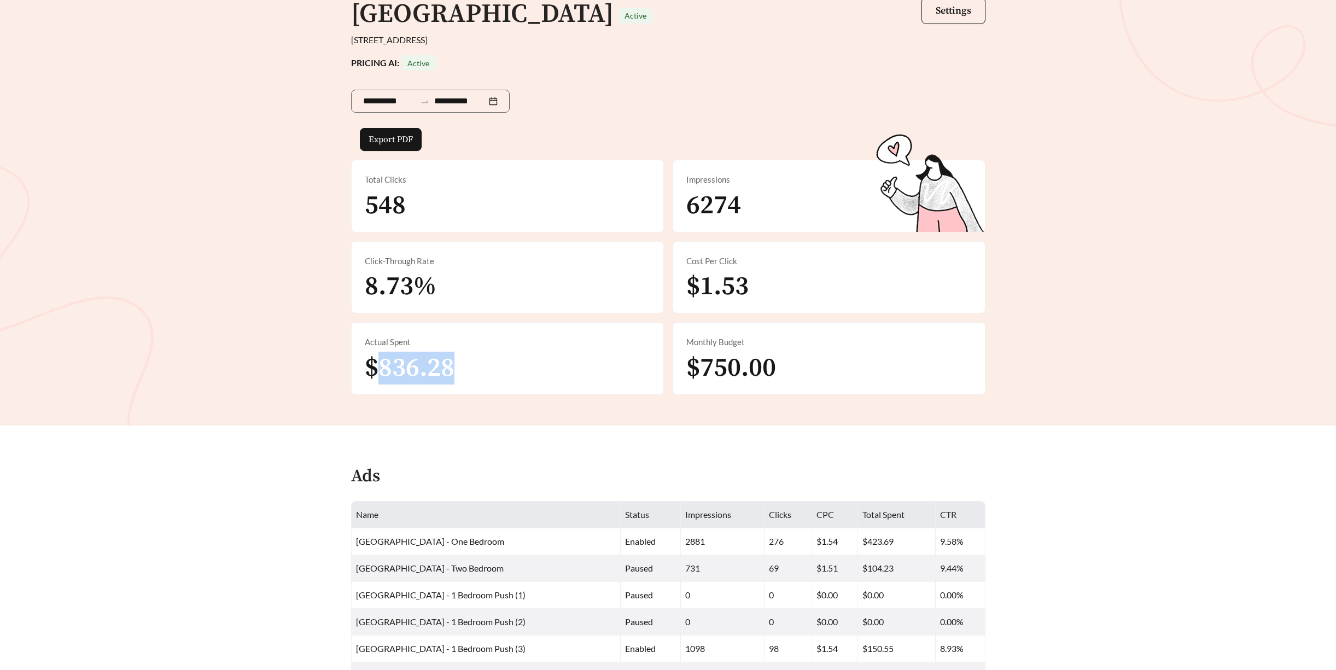
drag, startPoint x: 464, startPoint y: 373, endPoint x: 377, endPoint y: 368, distance: 87.1
click at [377, 368] on div "Actual Spent $836.28" at bounding box center [508, 359] width 312 height 72
click at [381, 368] on span "$836.28" at bounding box center [410, 368] width 90 height 33
drag, startPoint x: 380, startPoint y: 368, endPoint x: 504, endPoint y: 378, distance: 124.6
click at [503, 375] on div "Actual Spent $836.28" at bounding box center [508, 359] width 312 height 72
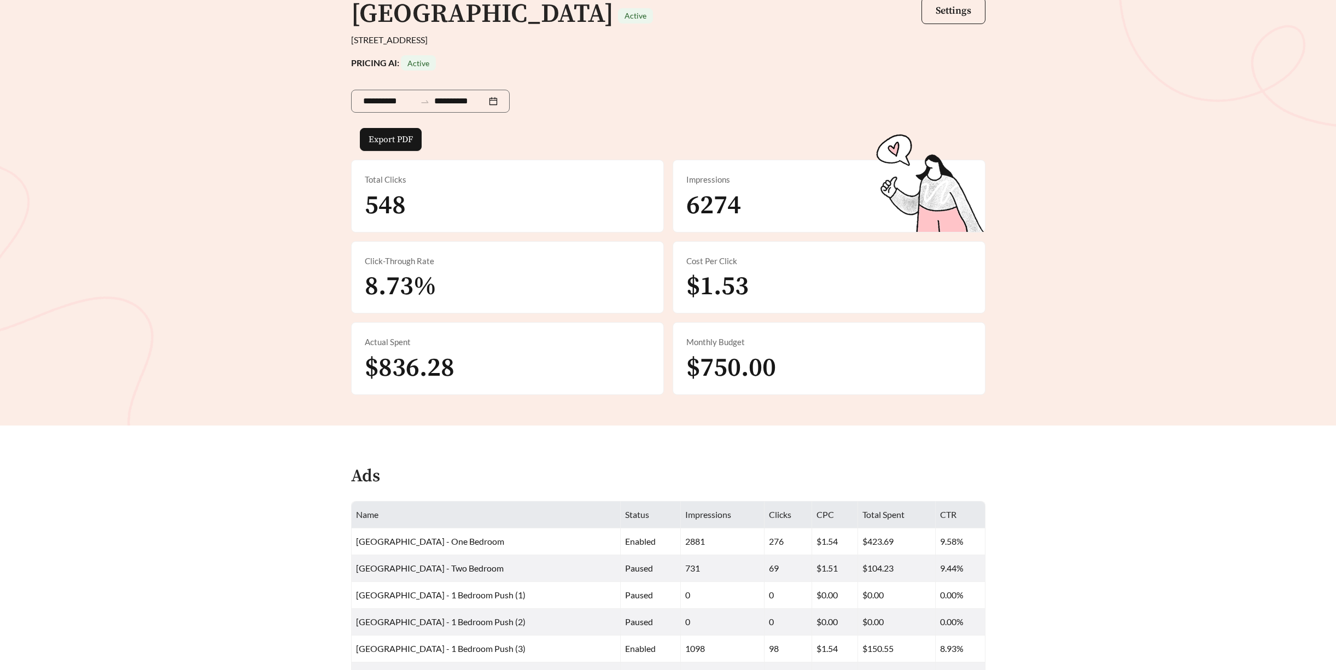
click at [852, 440] on main "**********" at bounding box center [668, 465] width 1336 height 1065
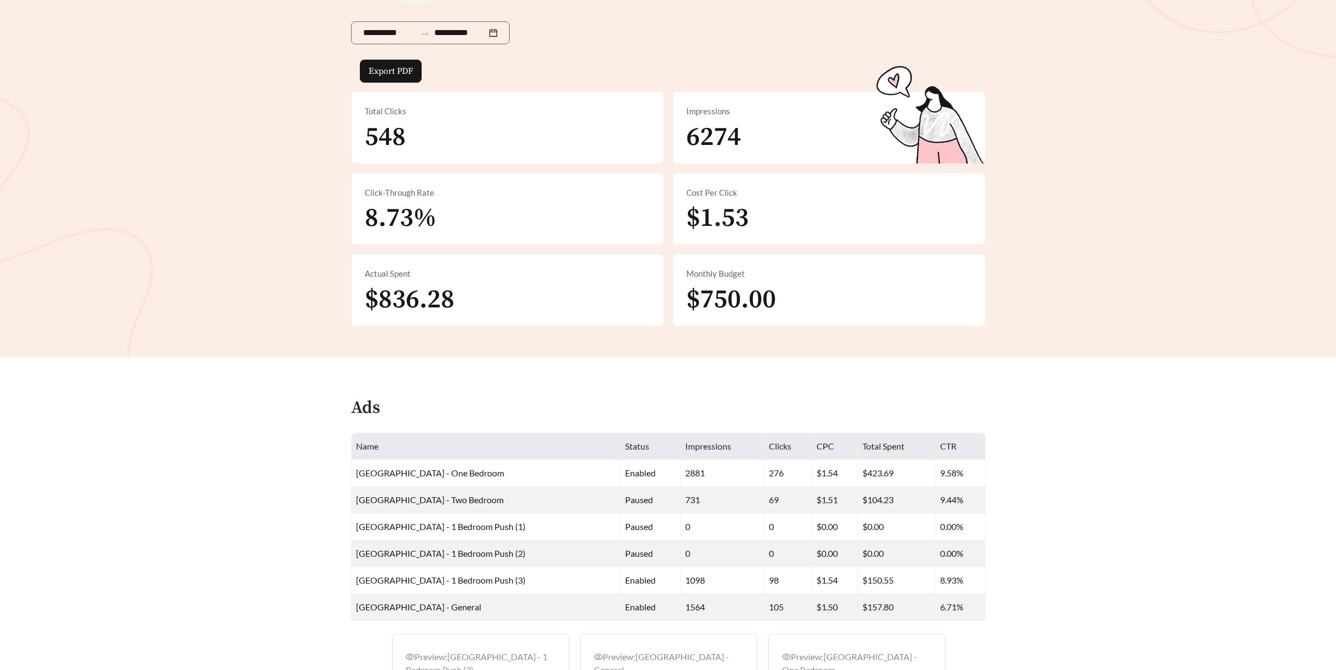
scroll to position [0, 0]
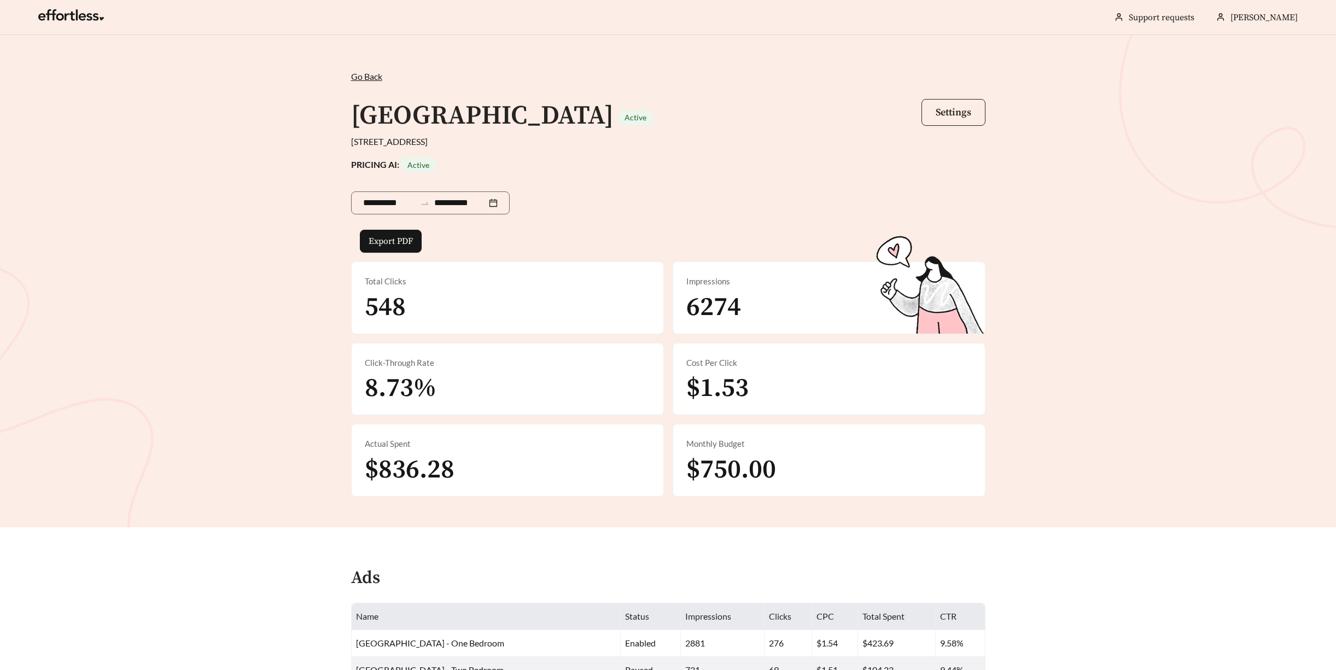
click at [961, 112] on span "Settings" at bounding box center [954, 112] width 36 height 13
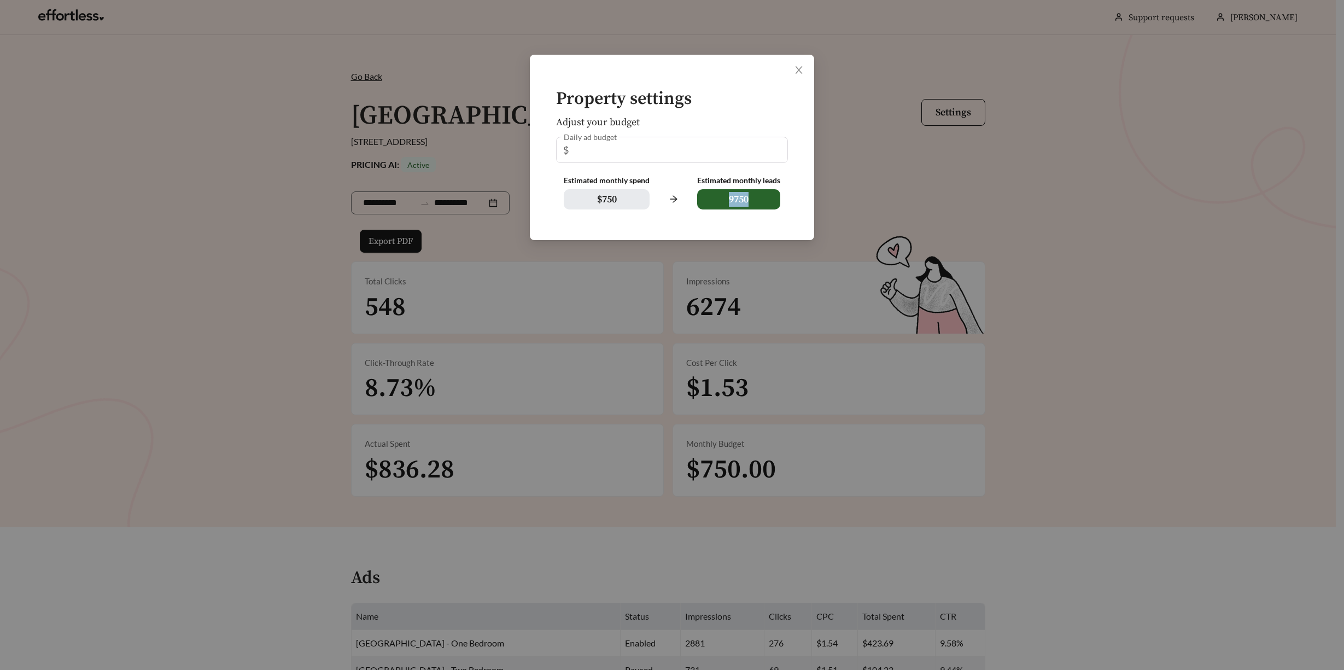
drag, startPoint x: 727, startPoint y: 203, endPoint x: 760, endPoint y: 203, distance: 32.8
click at [760, 203] on span "9750" at bounding box center [738, 199] width 83 height 20
click at [761, 203] on span "9750" at bounding box center [738, 199] width 83 height 20
drag, startPoint x: 702, startPoint y: 179, endPoint x: 784, endPoint y: 190, distance: 82.2
click at [783, 190] on div "Estimated monthly spend $ 750 Estimated monthly leads 9750" at bounding box center [672, 193] width 232 height 34
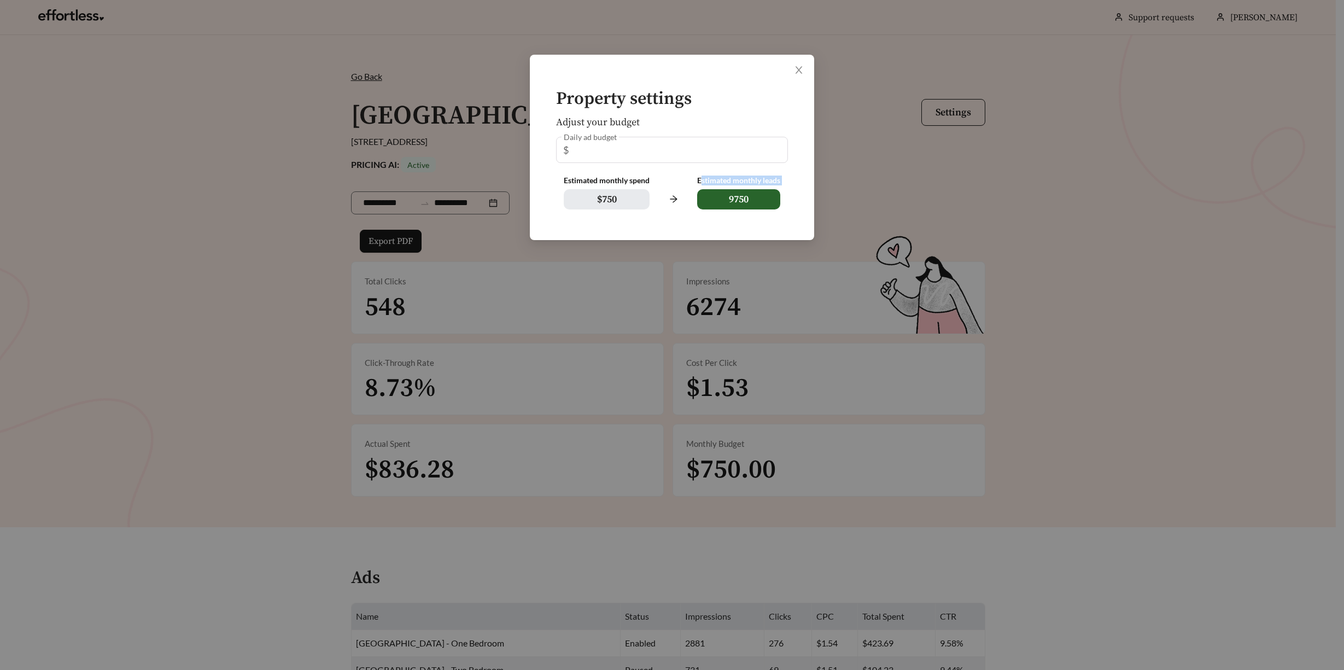
click at [747, 182] on div "Estimated monthly leads" at bounding box center [738, 180] width 83 height 9
drag, startPoint x: 707, startPoint y: 180, endPoint x: 763, endPoint y: 178, distance: 56.4
click at [761, 178] on div "Estimated monthly leads" at bounding box center [738, 180] width 83 height 9
click at [766, 177] on div "Estimated monthly leads" at bounding box center [738, 180] width 83 height 9
drag, startPoint x: 774, startPoint y: 179, endPoint x: 689, endPoint y: 178, distance: 85.9
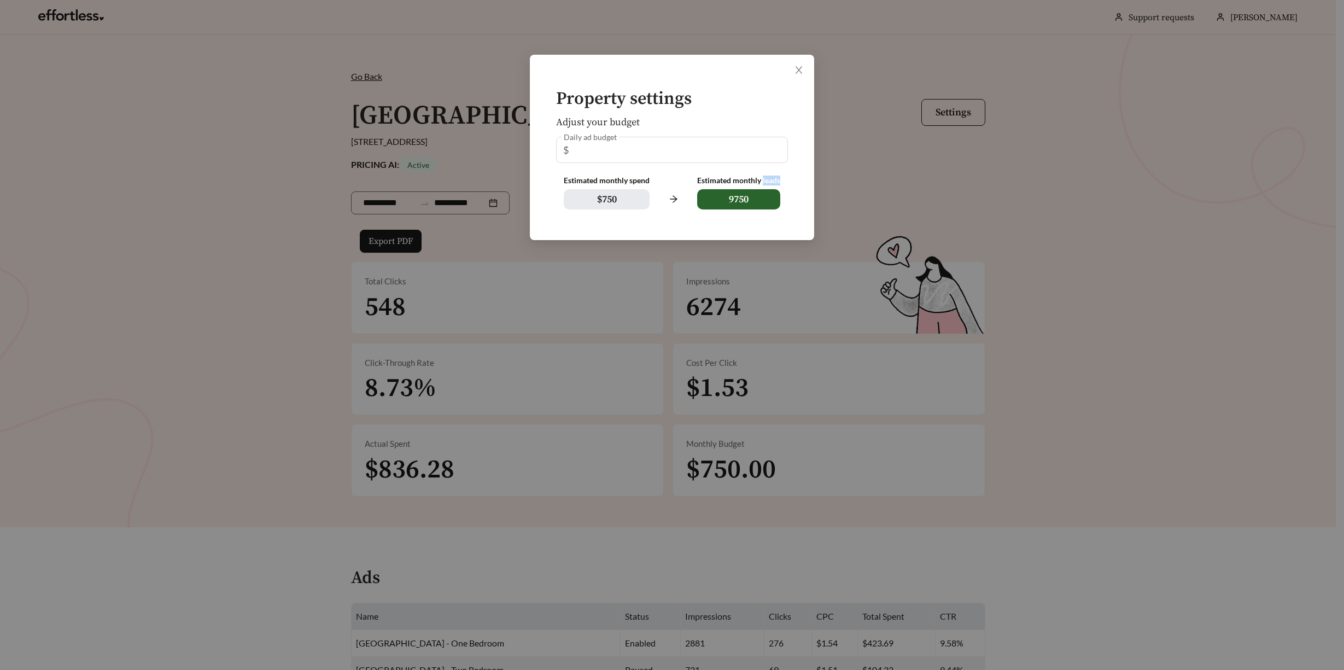
click at [722, 178] on div "Estimated monthly leads" at bounding box center [738, 180] width 83 height 9
click at [657, 183] on div at bounding box center [673, 192] width 47 height 33
drag, startPoint x: 735, startPoint y: 179, endPoint x: 769, endPoint y: 181, distance: 34.0
click at [769, 181] on div "Estimated monthly leads" at bounding box center [738, 180] width 83 height 9
click at [771, 180] on div "Estimated monthly leads" at bounding box center [738, 180] width 83 height 9
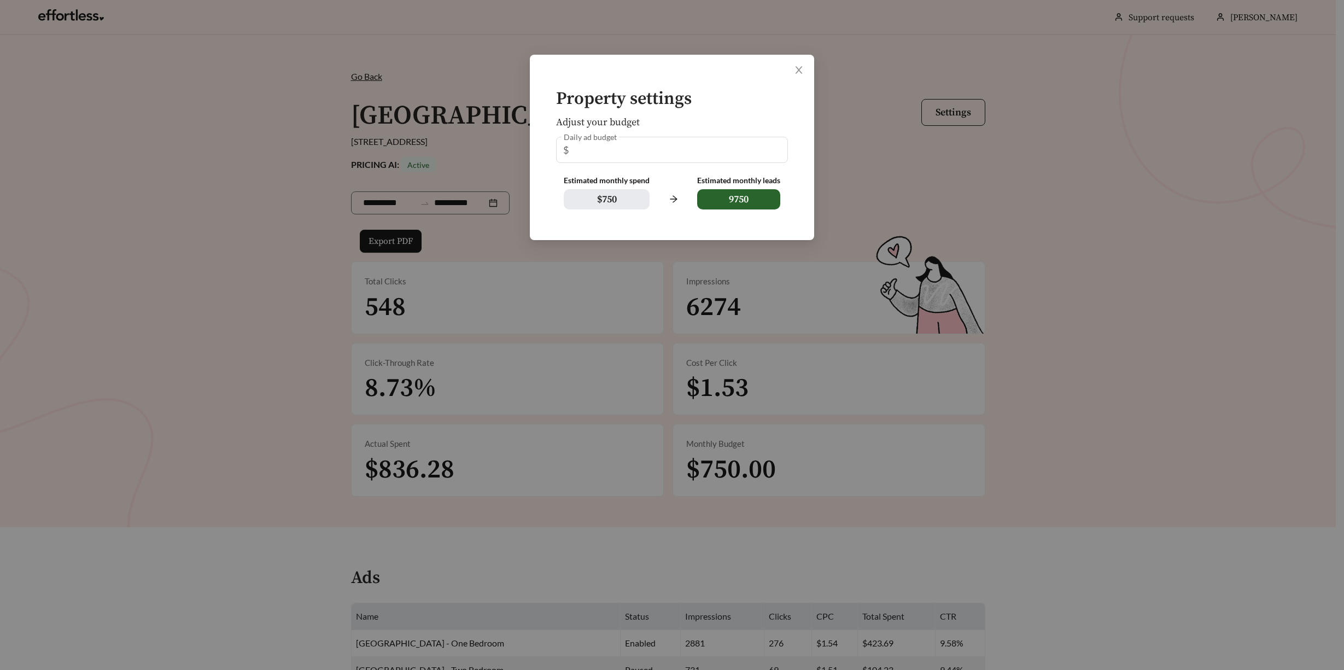
click at [776, 181] on div "Estimated monthly leads" at bounding box center [738, 180] width 83 height 9
drag, startPoint x: 698, startPoint y: 180, endPoint x: 788, endPoint y: 182, distance: 89.7
click at [787, 182] on div "Estimated monthly spend $ 750 Estimated monthly leads 9750" at bounding box center [672, 193] width 232 height 34
click at [695, 179] on div at bounding box center [673, 192] width 47 height 33
drag, startPoint x: 698, startPoint y: 179, endPoint x: 798, endPoint y: 178, distance: 100.1
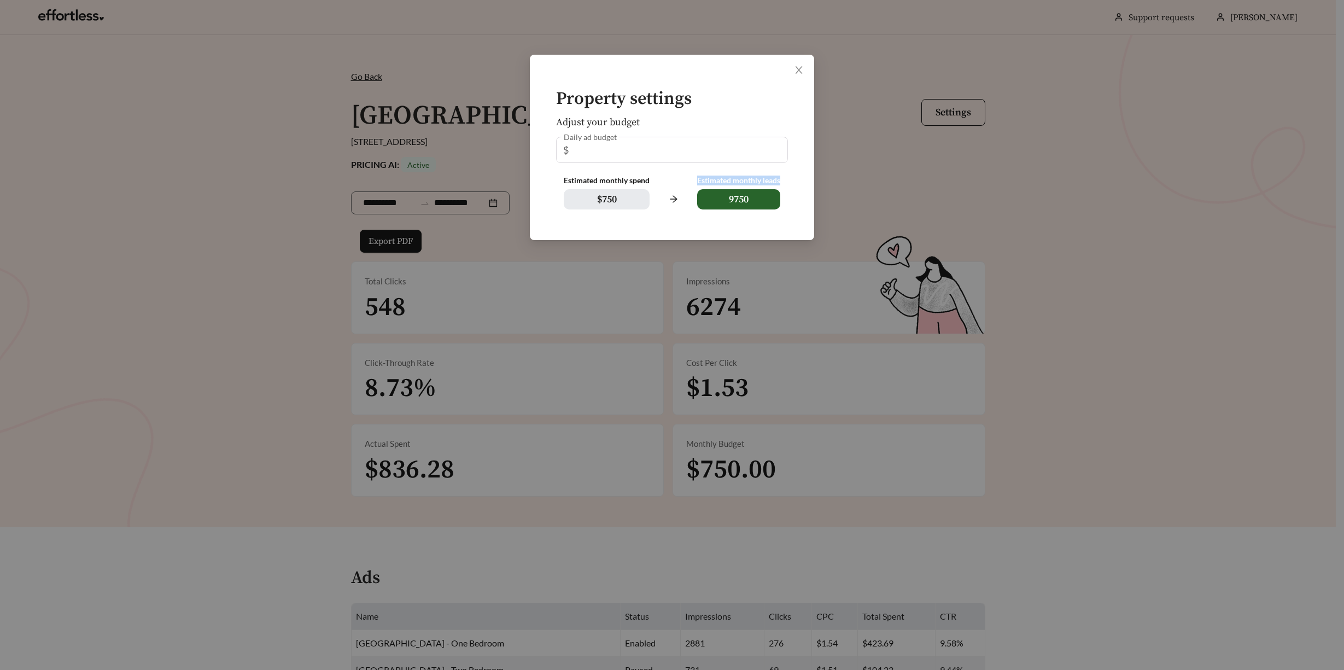
click at [798, 178] on div "Property settings Adjust your budget Daily ad budget $ ** Estimated monthly spe…" at bounding box center [672, 147] width 284 height 185
drag, startPoint x: 730, startPoint y: 200, endPoint x: 762, endPoint y: 202, distance: 32.3
click at [762, 202] on span "9750" at bounding box center [738, 199] width 83 height 20
click at [744, 121] on h5 "Adjust your budget" at bounding box center [672, 122] width 232 height 11
click at [802, 69] on icon "close" at bounding box center [799, 70] width 10 height 10
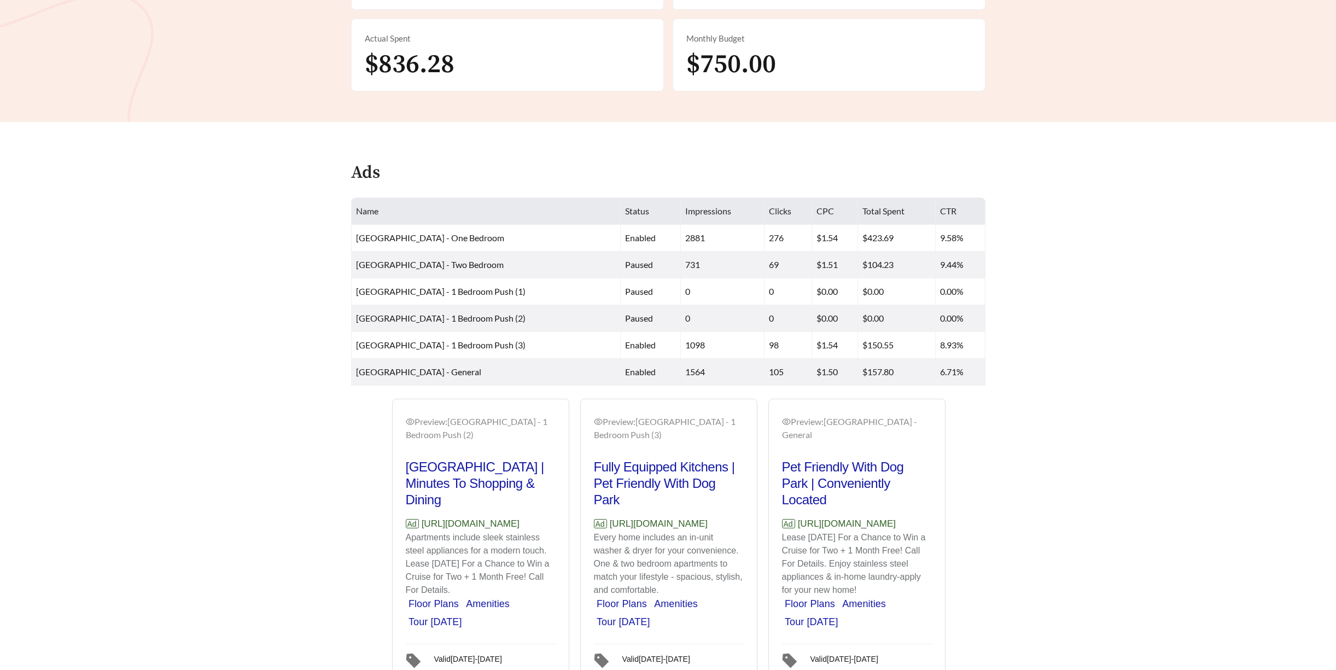
scroll to position [470, 0]
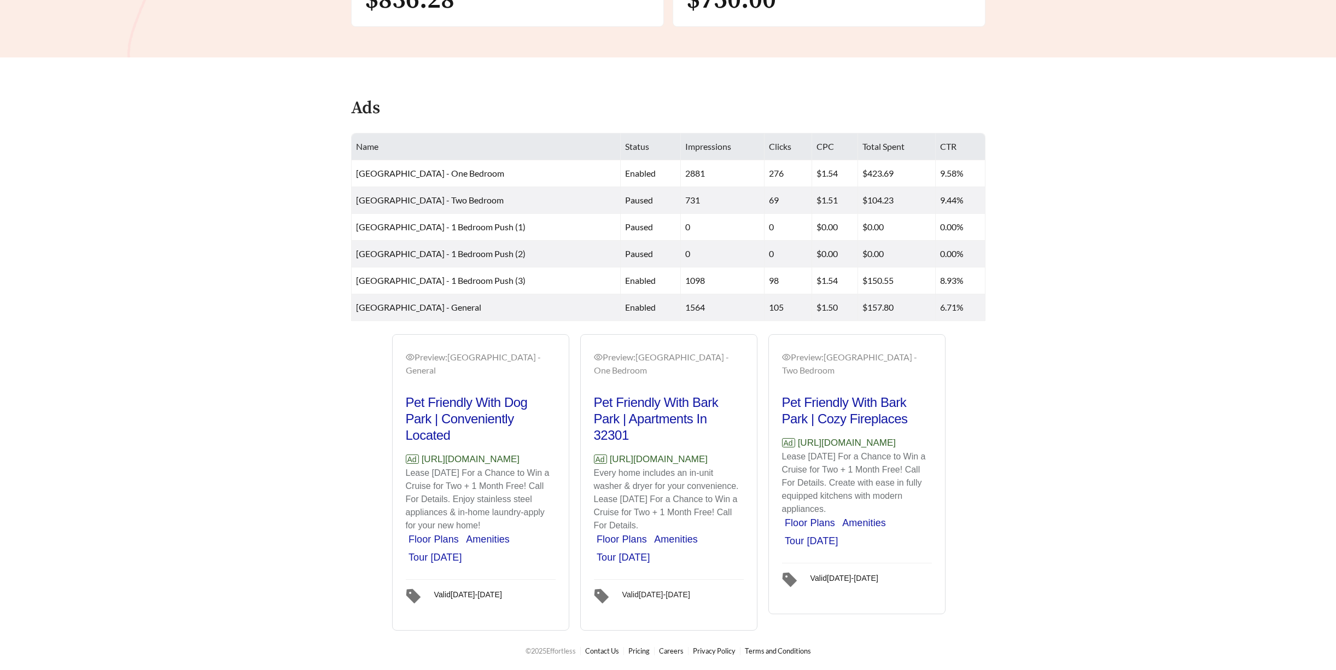
click at [598, 597] on icon "tag" at bounding box center [601, 595] width 15 height 15
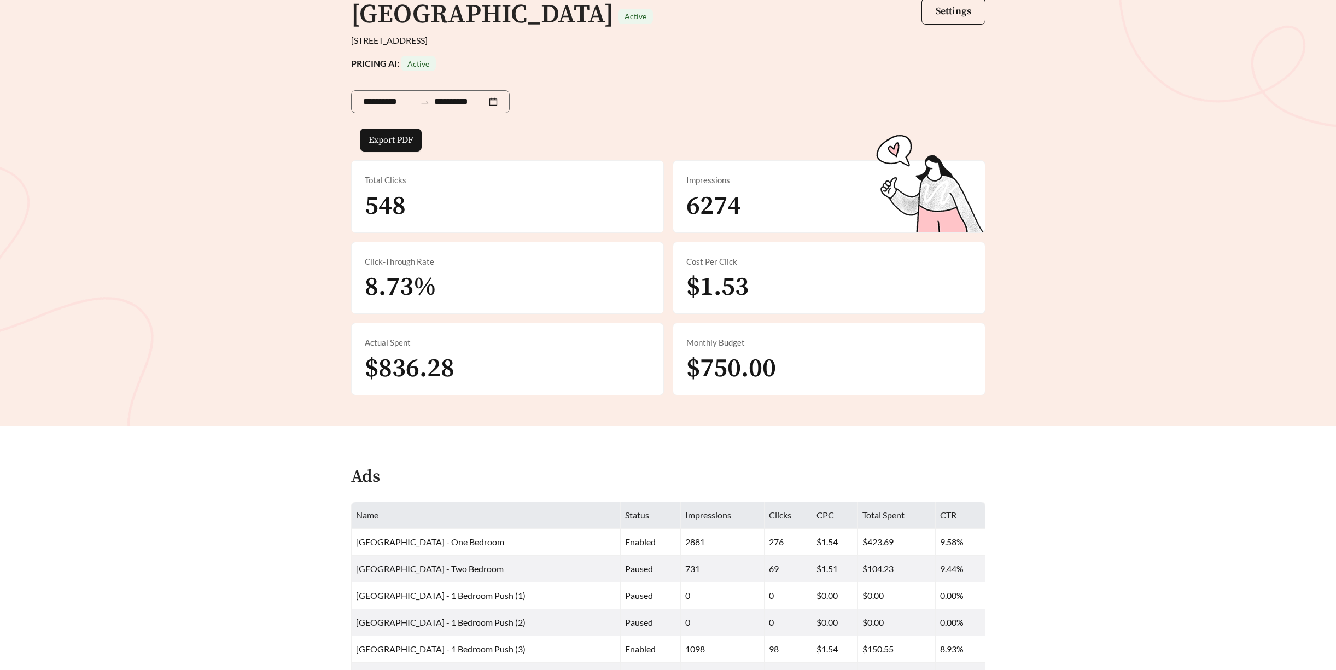
scroll to position [0, 0]
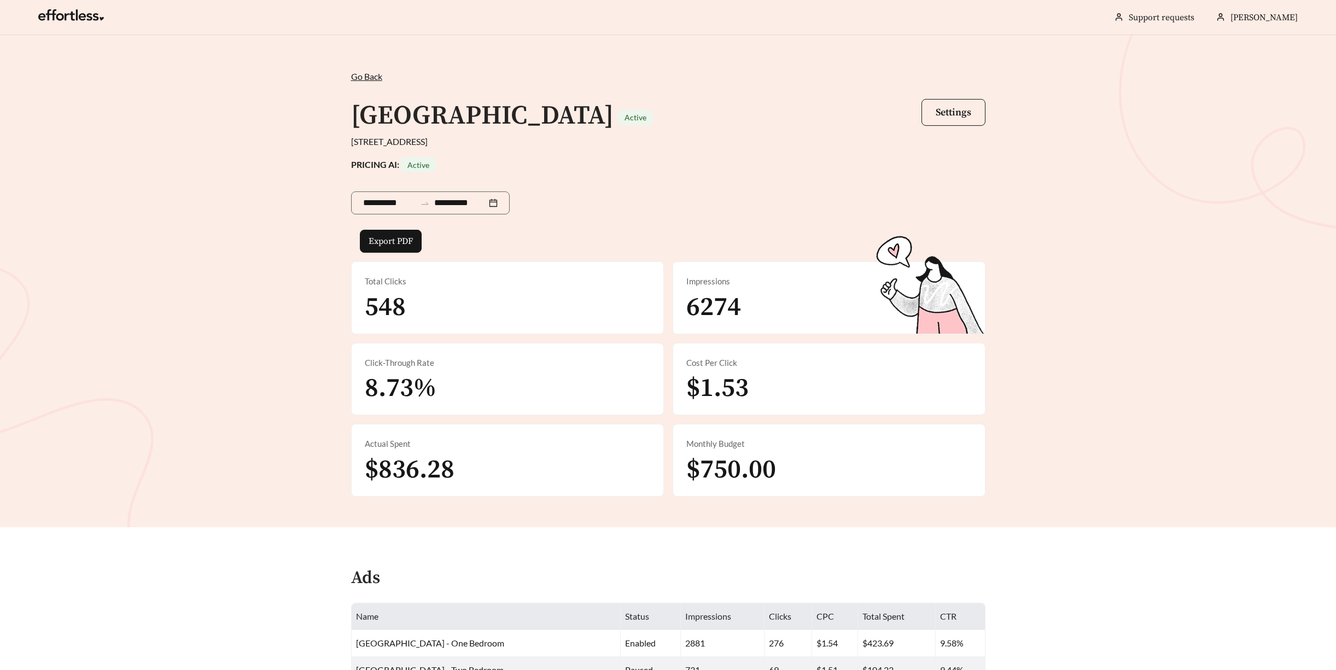
click at [362, 71] on span "Go Back" at bounding box center [366, 76] width 31 height 10
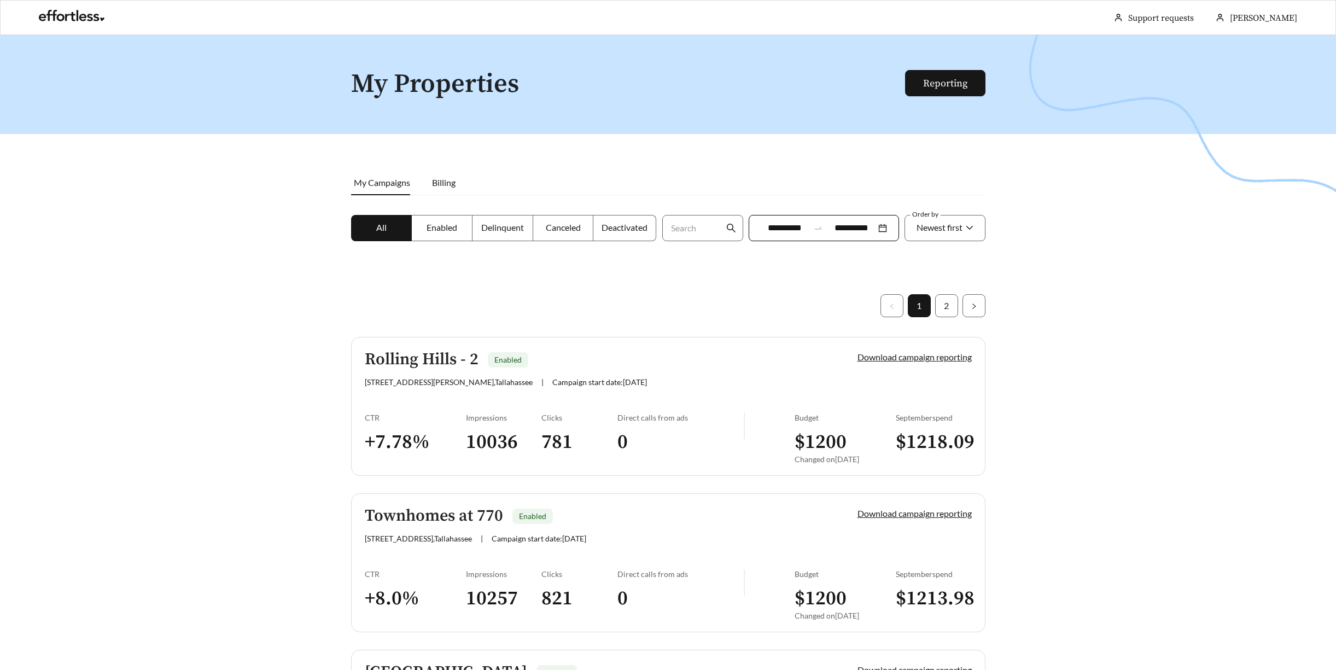
click at [427, 357] on h5 "Rolling Hills - 2" at bounding box center [422, 360] width 114 height 18
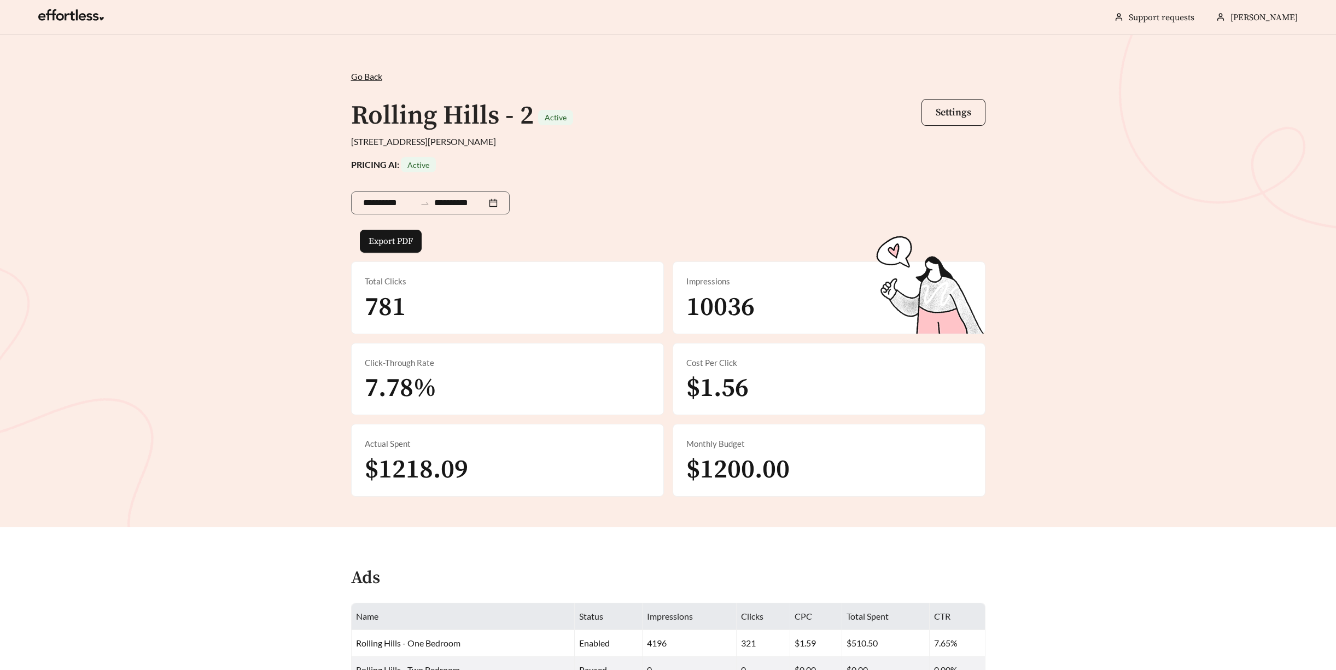
click at [961, 117] on span "Settings" at bounding box center [954, 112] width 36 height 13
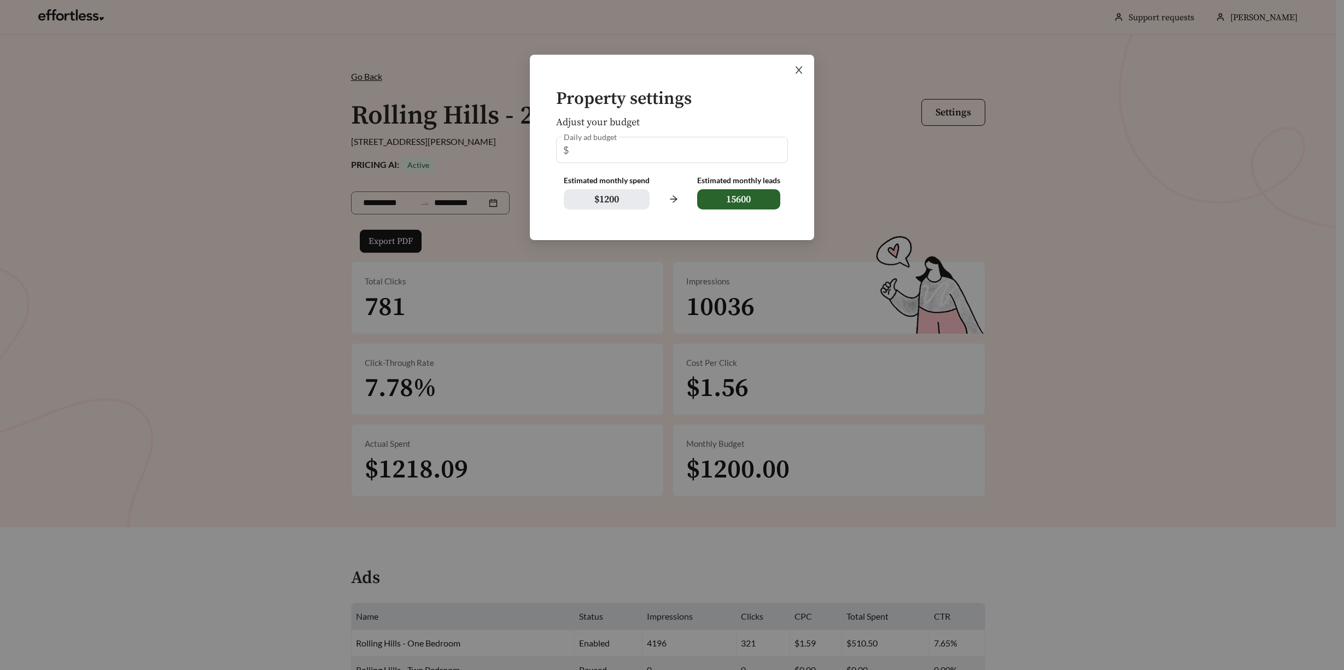
click at [798, 68] on icon "close" at bounding box center [799, 70] width 10 height 10
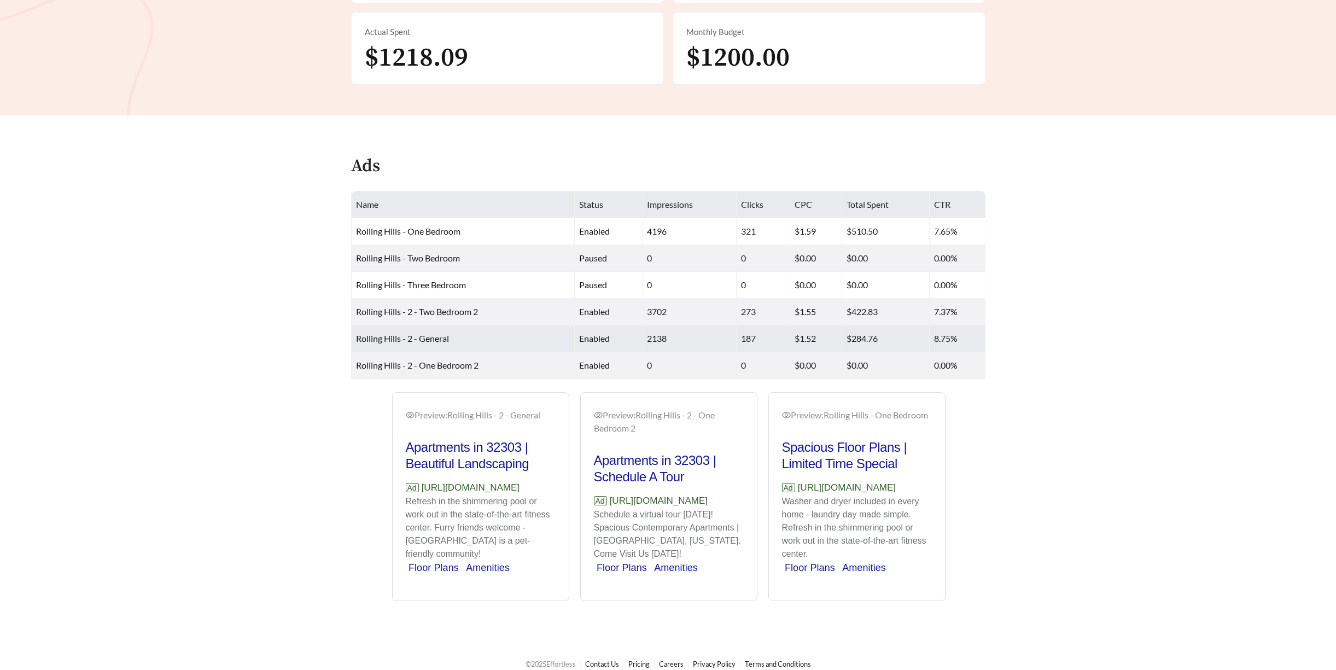
scroll to position [145, 0]
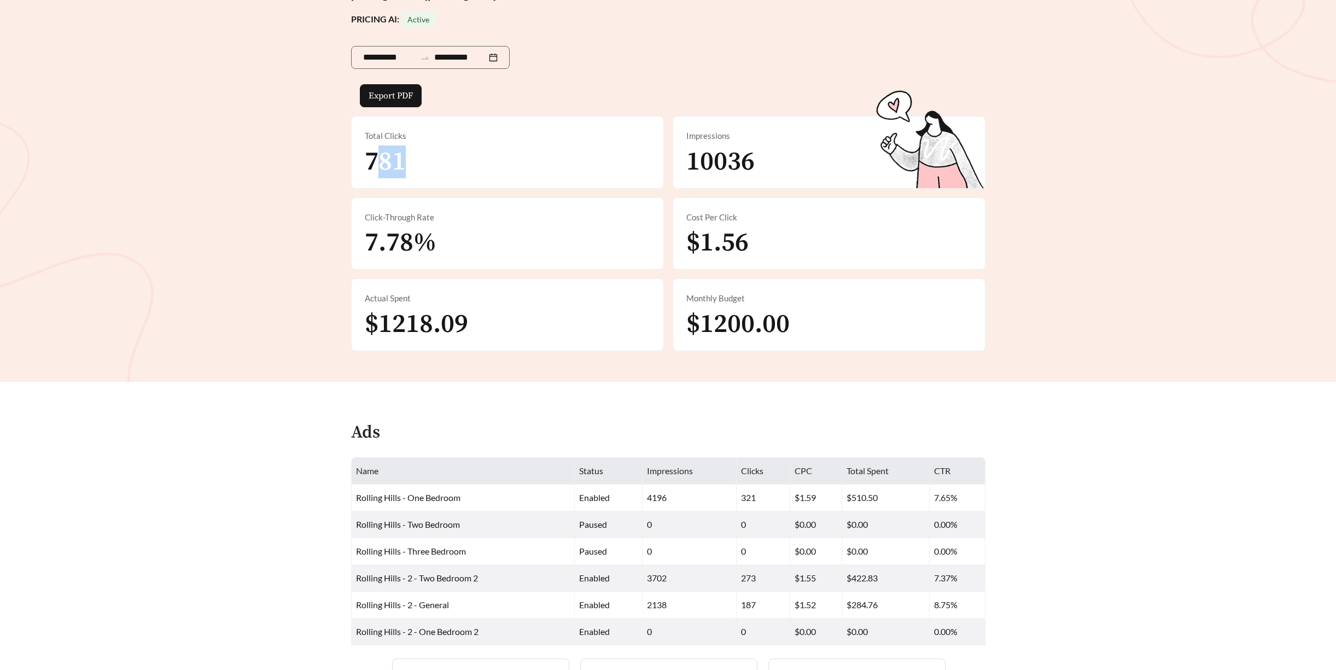
drag, startPoint x: 377, startPoint y: 162, endPoint x: 475, endPoint y: 166, distance: 98.5
click at [470, 166] on div "Total Clicks 781" at bounding box center [508, 152] width 312 height 72
click at [475, 166] on div "Total Clicks 781" at bounding box center [508, 152] width 312 height 72
drag, startPoint x: 447, startPoint y: 170, endPoint x: 357, endPoint y: 168, distance: 89.7
click at [357, 168] on div "Total Clicks 781" at bounding box center [508, 152] width 312 height 72
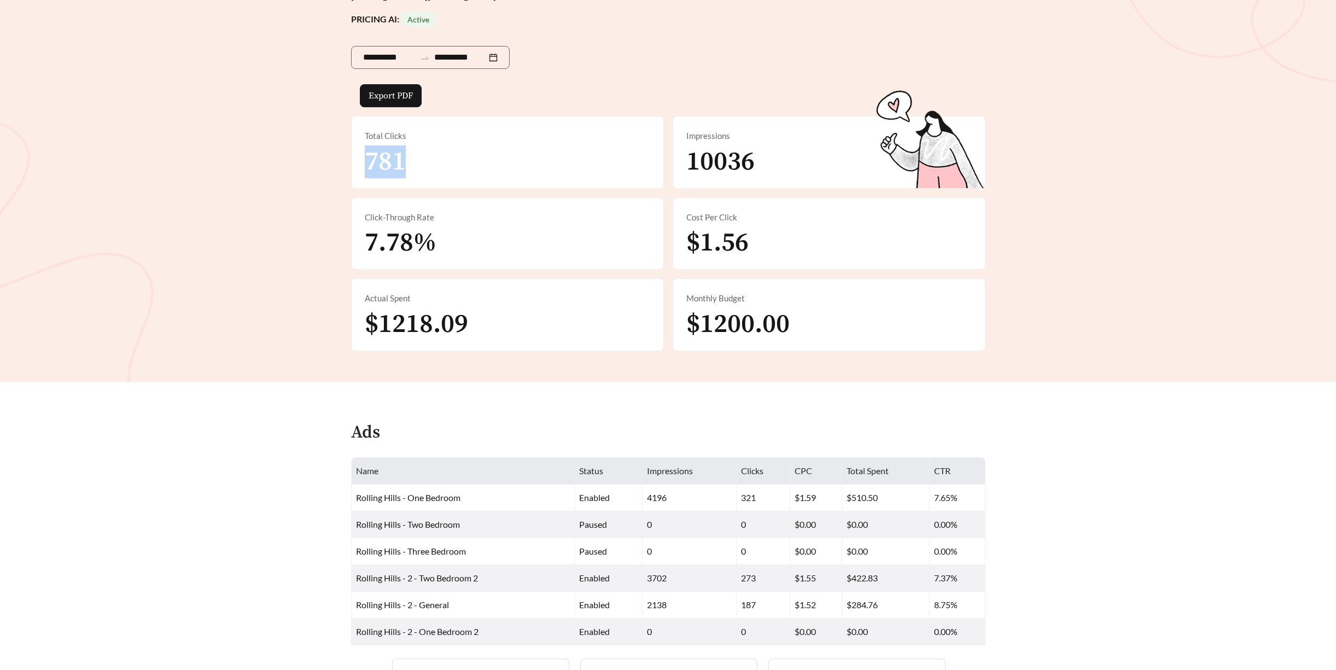
click at [387, 166] on span "781" at bounding box center [385, 161] width 41 height 33
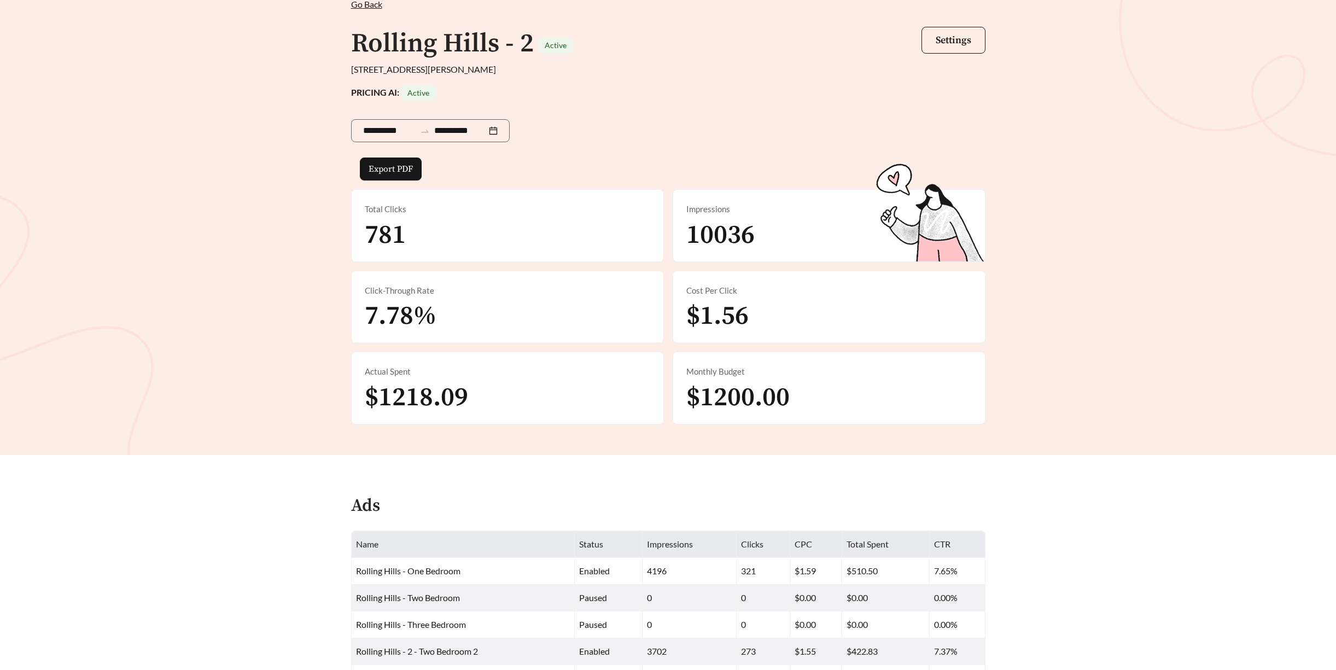
scroll to position [0, 0]
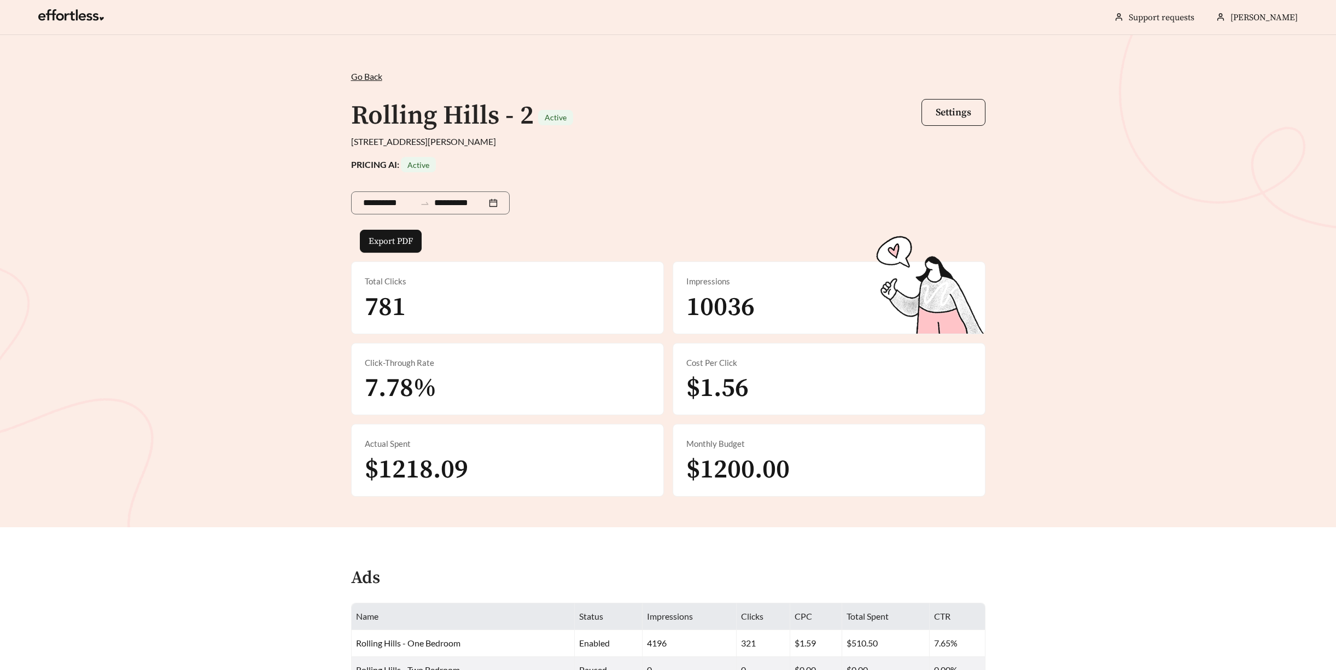
click at [365, 79] on span "Go Back" at bounding box center [366, 76] width 31 height 10
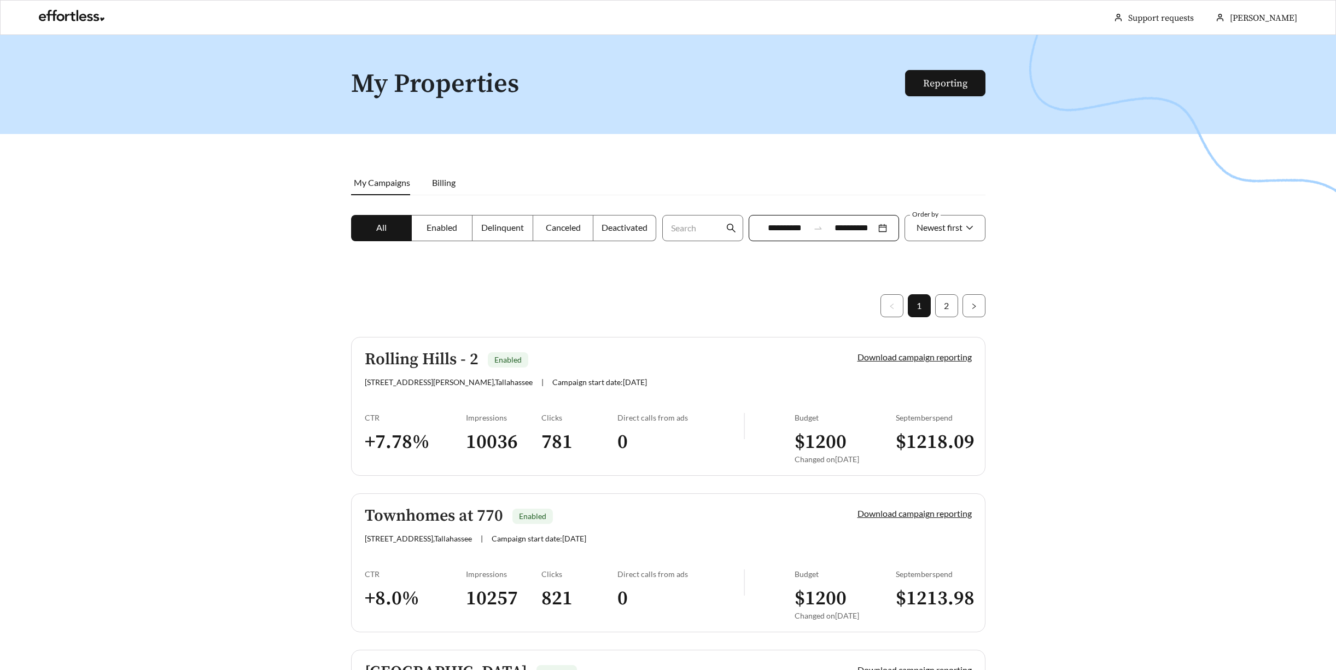
scroll to position [322, 0]
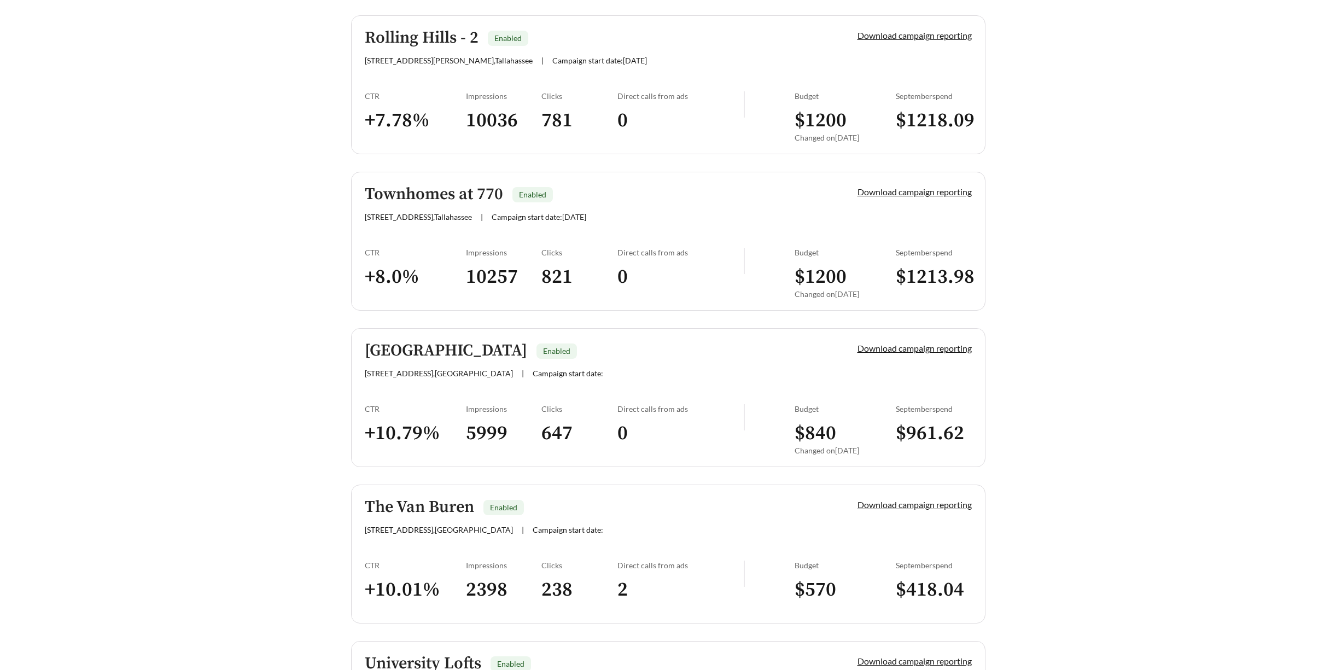
click at [498, 205] on div "Townhomes at [STREET_ADDRESS] | Campaign start date: [DATE]" at bounding box center [593, 203] width 456 height 36
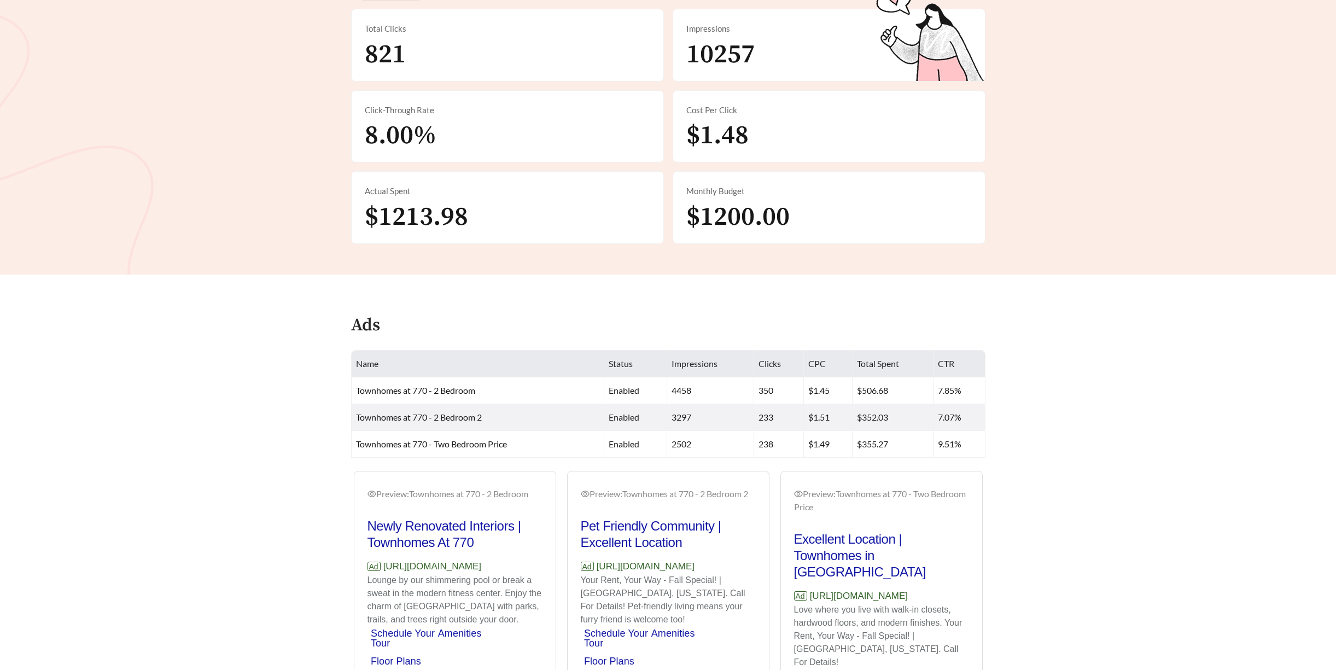
scroll to position [330, 0]
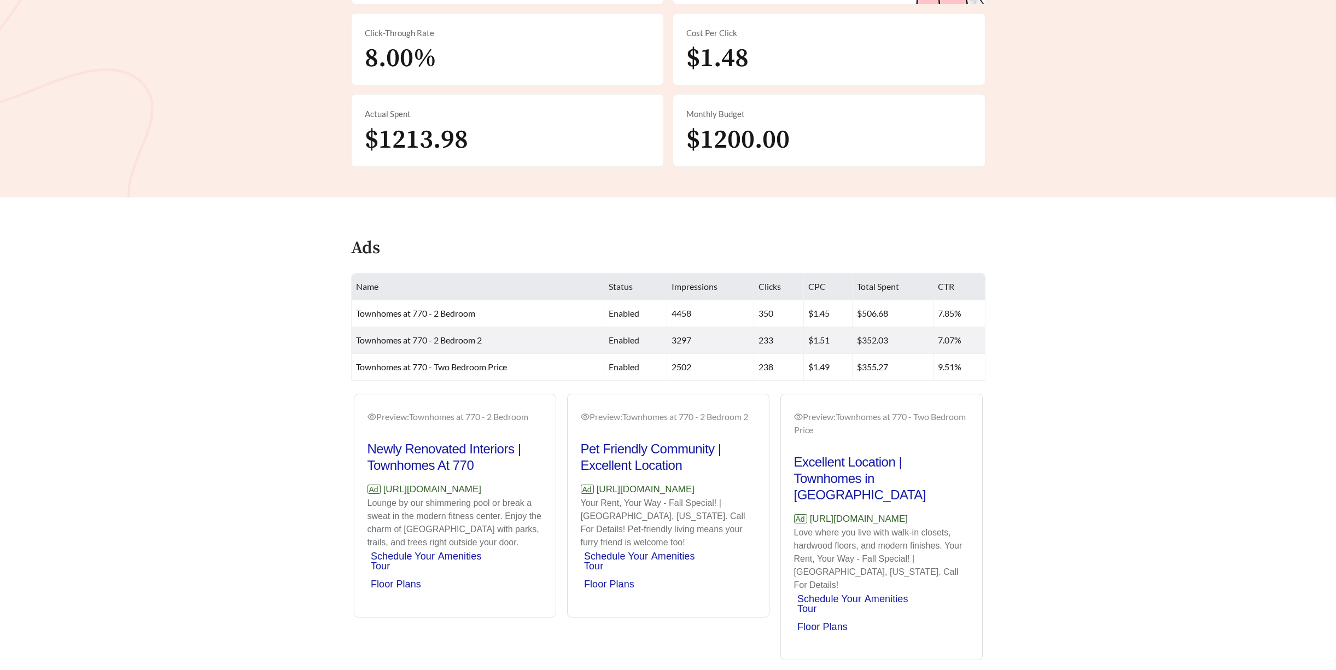
click at [604, 555] on link "Schedule Your Tour" at bounding box center [616, 561] width 64 height 21
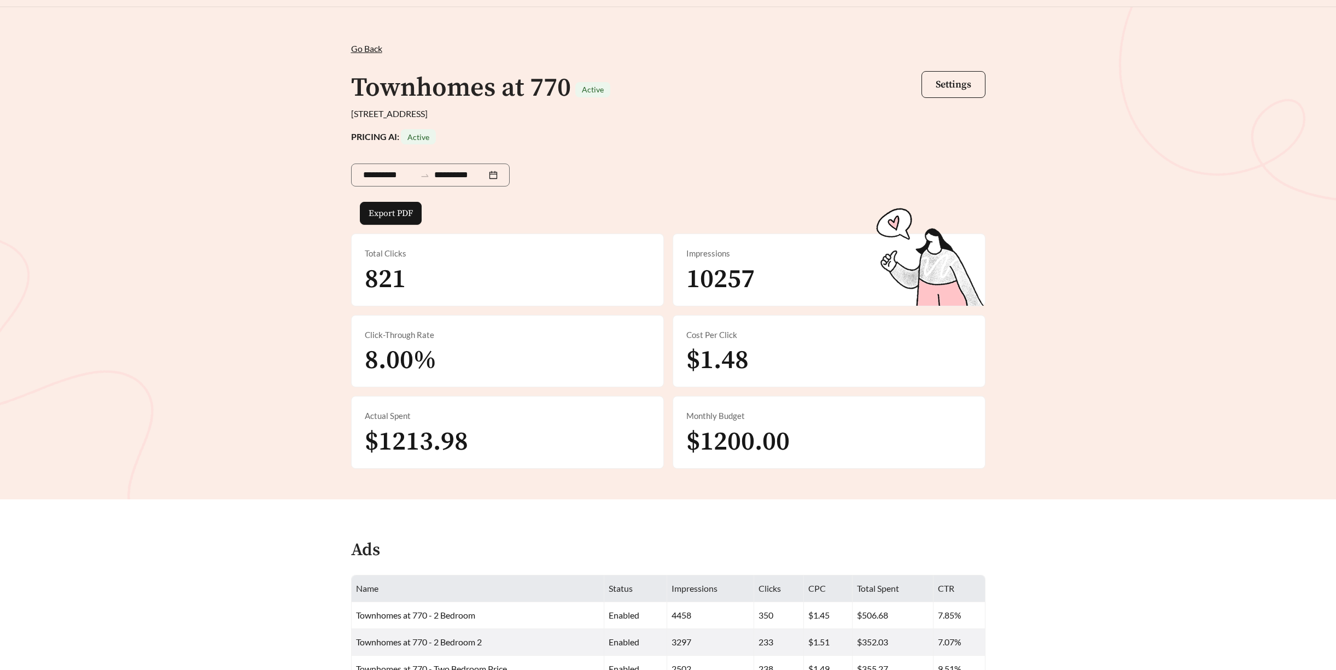
scroll to position [0, 0]
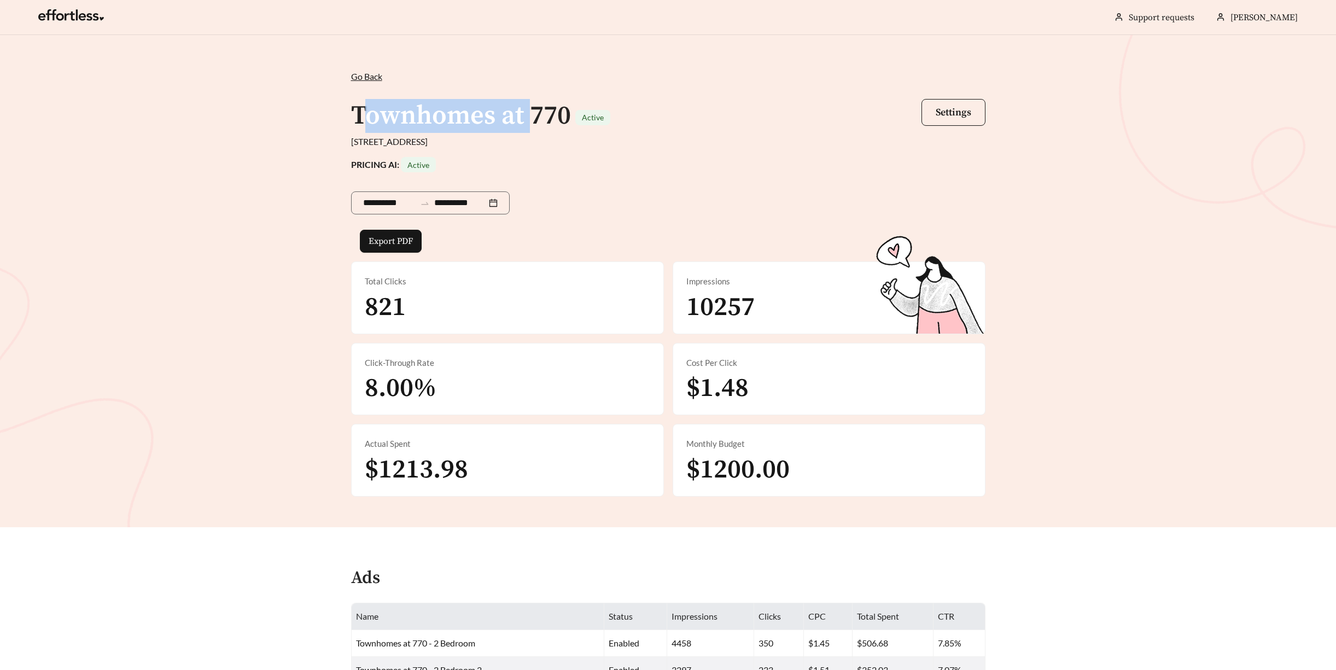
drag, startPoint x: 366, startPoint y: 113, endPoint x: 538, endPoint y: 110, distance: 171.8
click at [538, 110] on h1 "Townhomes at 770" at bounding box center [461, 116] width 220 height 33
click at [587, 107] on div "Townhomes at 770 Active" at bounding box center [480, 116] width 259 height 34
drag, startPoint x: 572, startPoint y: 118, endPoint x: 334, endPoint y: 122, distance: 238.5
click at [334, 121] on div "**********" at bounding box center [668, 281] width 1336 height 492
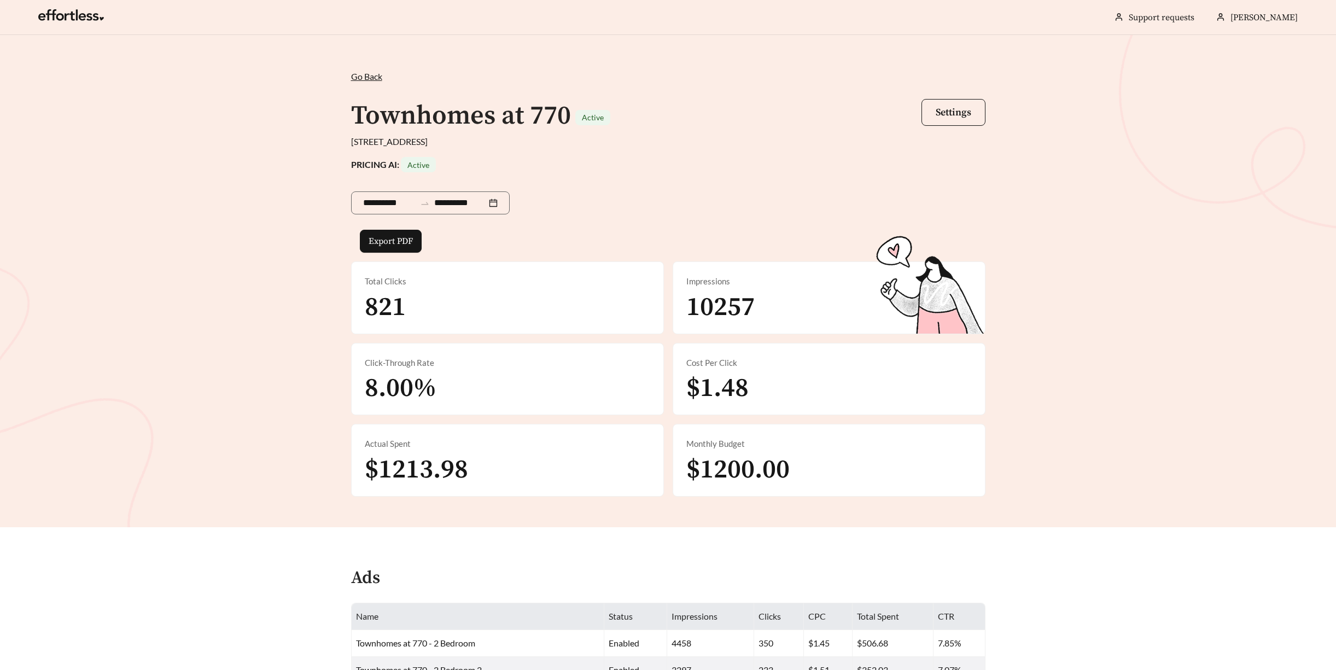
click at [377, 115] on h1 "Townhomes at 770" at bounding box center [461, 116] width 220 height 33
